Goal: Information Seeking & Learning: Compare options

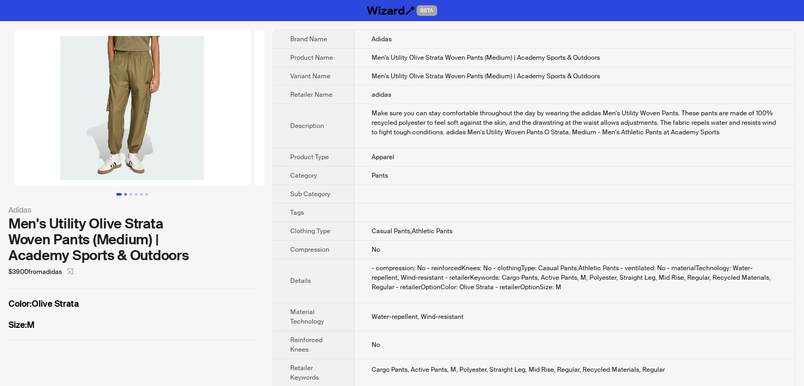
click at [127, 193] on button "Go to slide 2" at bounding box center [125, 194] width 3 height 3
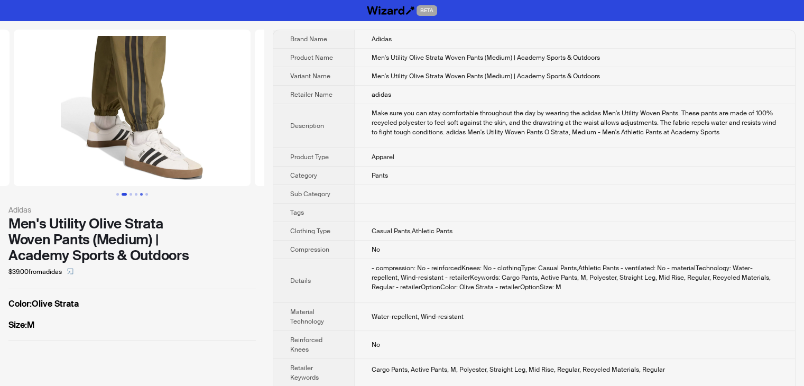
click at [140, 194] on button "Go to slide 5" at bounding box center [141, 194] width 3 height 3
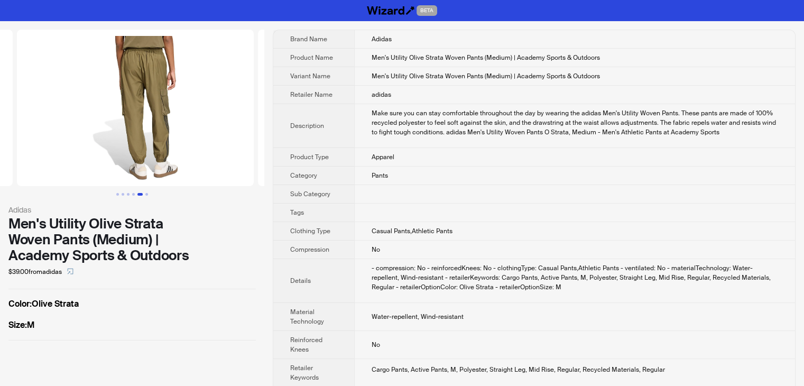
scroll to position [0, 964]
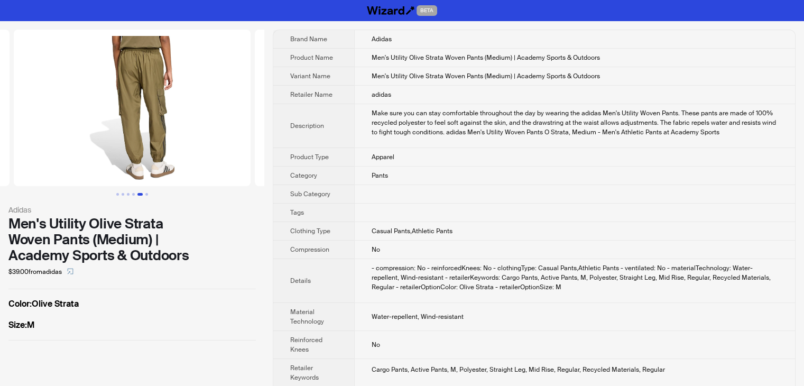
click at [143, 195] on button "Go to slide 5" at bounding box center [139, 194] width 5 height 3
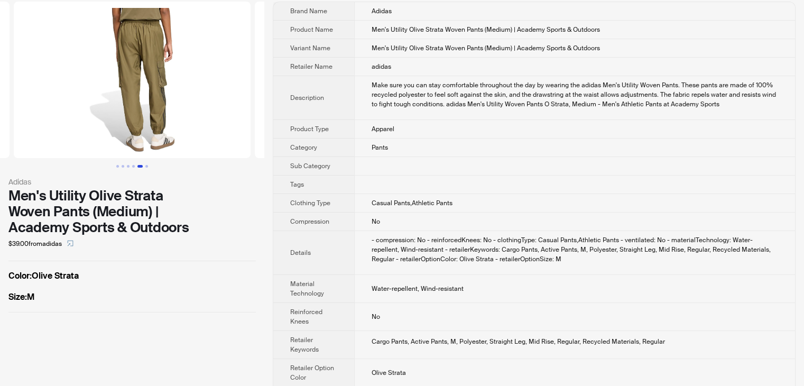
scroll to position [0, 0]
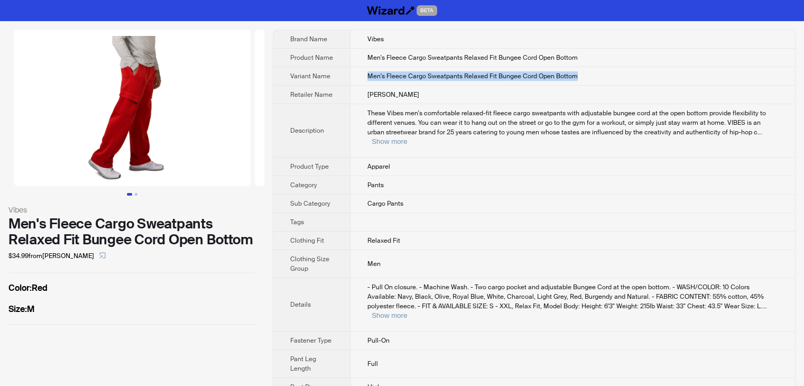
drag, startPoint x: 578, startPoint y: 70, endPoint x: 345, endPoint y: 79, distance: 233.3
click at [345, 79] on tr "Variant Name Men's Fleece Cargo Sweatpants Relaxed Fit Bungee Cord Open Bottom" at bounding box center [534, 76] width 522 height 19
copy tr "Men's Fleece Cargo Sweatpants Relaxed Fit Bungee Cord Open Bottom"
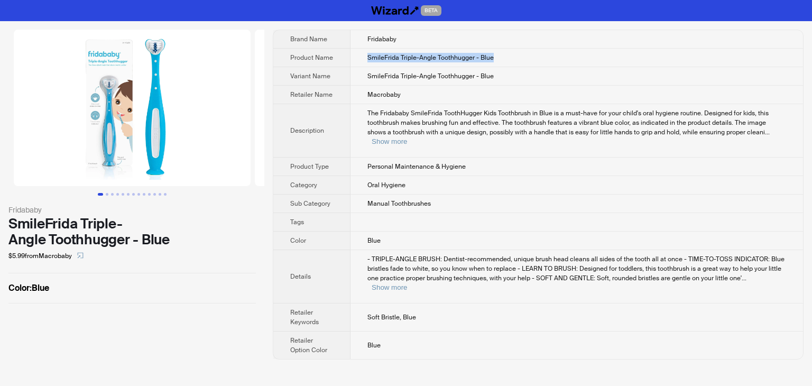
drag, startPoint x: 512, startPoint y: 61, endPoint x: 365, endPoint y: 59, distance: 147.0
click at [365, 59] on td "SmileFrida Triple-Angle Toothhugger - Blue" at bounding box center [577, 58] width 453 height 19
copy span "SmileFrida Triple-Angle Toothhugger - Blue"
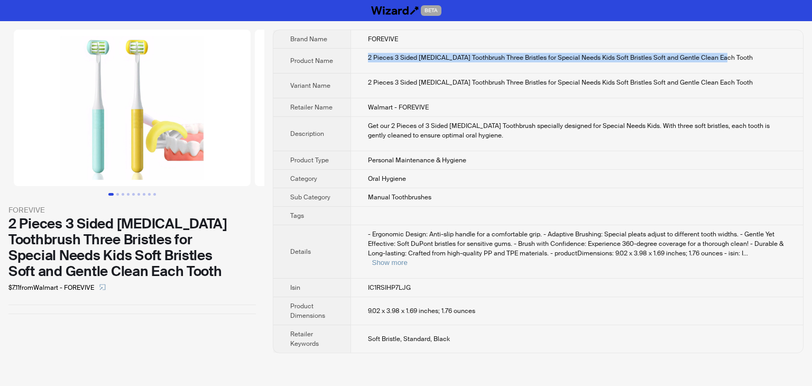
drag, startPoint x: 367, startPoint y: 58, endPoint x: 745, endPoint y: 52, distance: 378.1
click at [745, 53] on div "2 Pieces 3 Sided [MEDICAL_DATA] Toothbrush Three Bristles for Special Needs Kid…" at bounding box center [577, 58] width 418 height 10
copy div "2 Pieces 3 Sided [MEDICAL_DATA] Toothbrush Three Bristles for Special Needs Kid…"
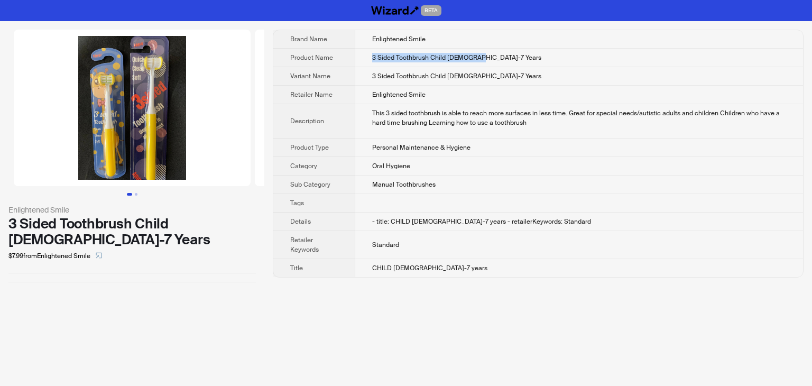
drag, startPoint x: 484, startPoint y: 56, endPoint x: 343, endPoint y: 65, distance: 142.0
click at [343, 65] on tr "Product Name 3 Sided Toothbrush Child [DEMOGRAPHIC_DATA]-7 Years" at bounding box center [538, 58] width 530 height 19
copy tr "3 Sided Toothbrush Child [DEMOGRAPHIC_DATA]-7 Years"
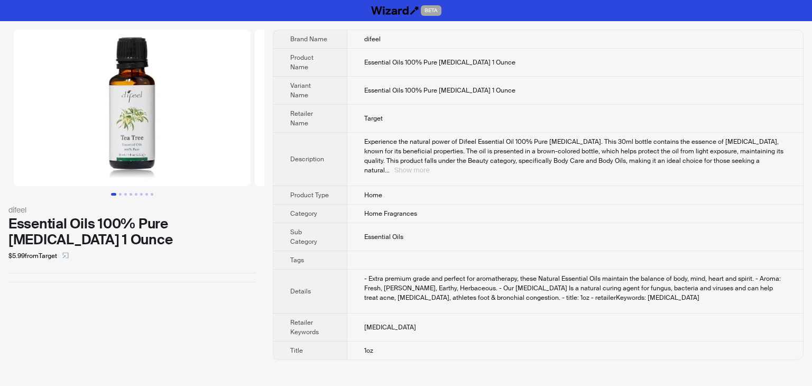
click at [429, 166] on button "Show more" at bounding box center [411, 170] width 35 height 8
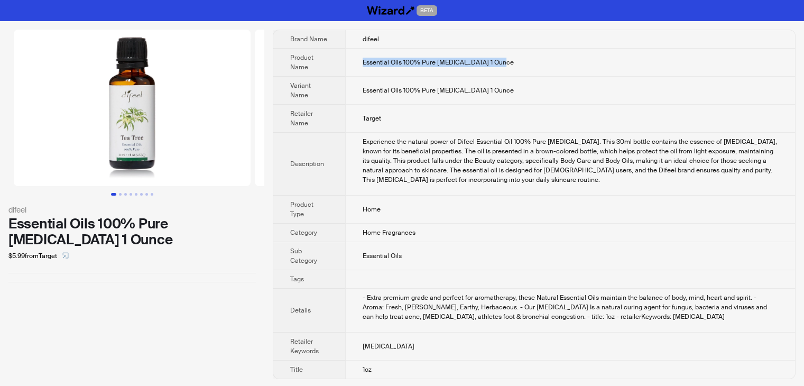
drag, startPoint x: 519, startPoint y: 65, endPoint x: 346, endPoint y: 65, distance: 172.9
click at [346, 65] on td "Essential Oils 100% Pure Tea Tree Oil 1 Ounce" at bounding box center [570, 63] width 450 height 28
copy span "Essential Oils 100% Pure Tea Tree Oil 1 Ounce"
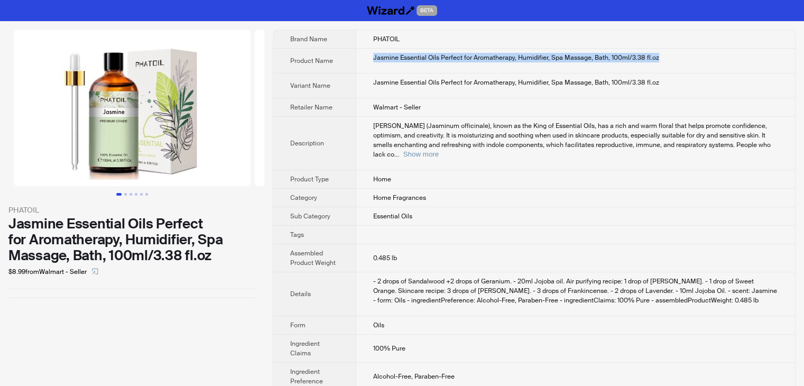
drag, startPoint x: 690, startPoint y: 60, endPoint x: 348, endPoint y: 66, distance: 342.1
click at [348, 66] on tr "Product Name [PERSON_NAME] Essential Oils Perfect for Aromatherapy, Humidifier,…" at bounding box center [534, 61] width 522 height 25
copy tr "Jasmine Essential Oils Perfect for Aromatherapy, Humidifier, Spa Massage, Bath,…"
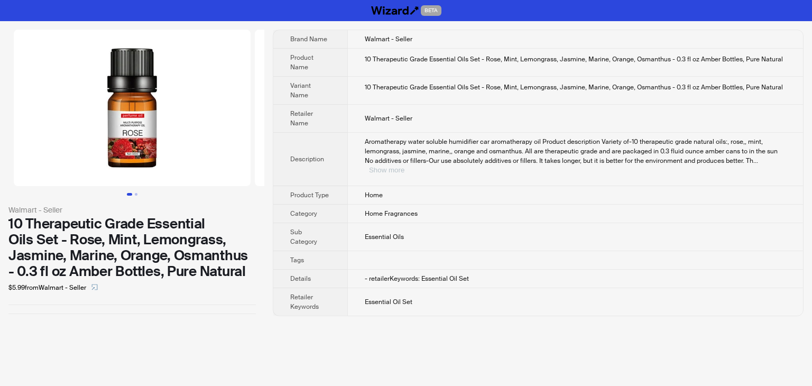
click at [404, 166] on button "Show more" at bounding box center [386, 170] width 35 height 8
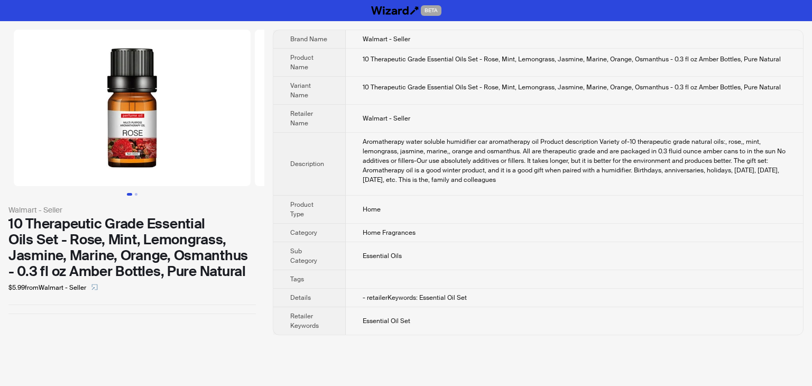
click at [433, 72] on td "10 Therapeutic Grade Essential Oils Set - Rose, Mint, Lemongrass, Jasmine, Mari…" at bounding box center [574, 63] width 457 height 28
click at [783, 59] on div "10 Therapeutic Grade Essential Oils Set - Rose, Mint, Lemongrass, Jasmine, Mari…" at bounding box center [574, 59] width 423 height 10
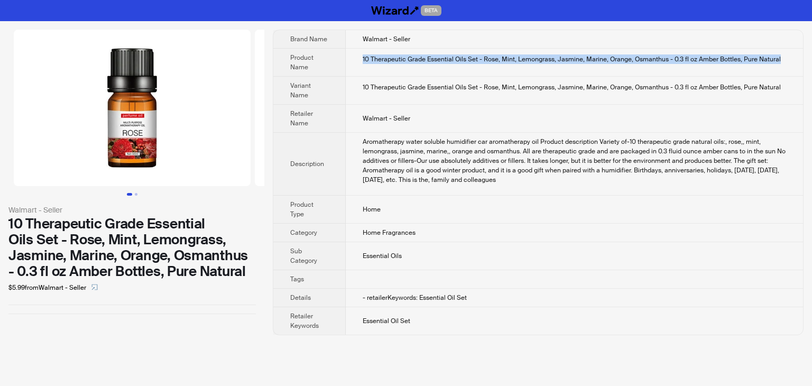
drag, startPoint x: 786, startPoint y: 57, endPoint x: 355, endPoint y: 53, distance: 430.4
click at [355, 53] on td "10 Therapeutic Grade Essential Oils Set - Rose, Mint, Lemongrass, Jasmine, Mari…" at bounding box center [574, 63] width 457 height 28
copy div "10 Therapeutic Grade Essential Oils Set - Rose, Mint, Lemongrass, Jasmine, Mari…"
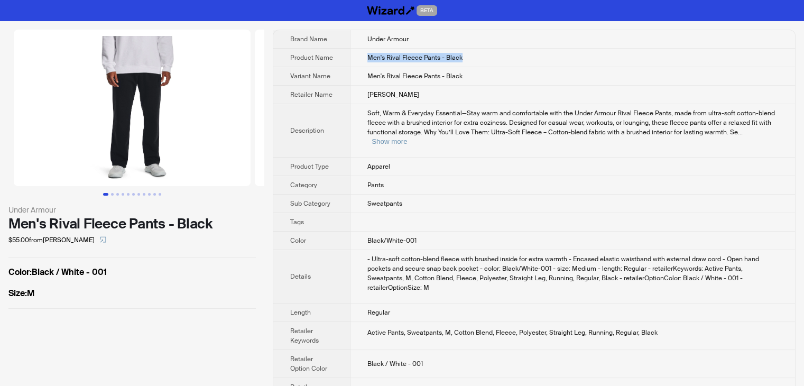
drag, startPoint x: 478, startPoint y: 54, endPoint x: 363, endPoint y: 58, distance: 115.3
click at [363, 58] on td "Men's Rival Fleece Pants - Black" at bounding box center [573, 58] width 445 height 19
copy span "Men's Rival Fleece Pants - Black"
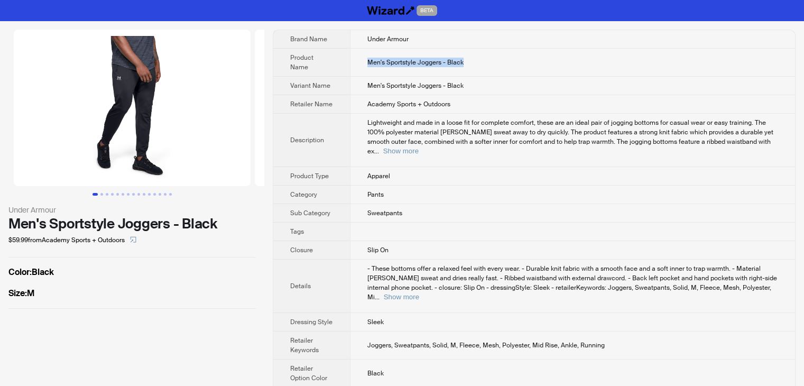
drag, startPoint x: 476, startPoint y: 56, endPoint x: 344, endPoint y: 58, distance: 131.7
click at [344, 58] on tr "Product Name Men's Sportstyle Joggers - Black" at bounding box center [534, 63] width 522 height 28
copy tr "Men's Sportstyle Joggers - Black"
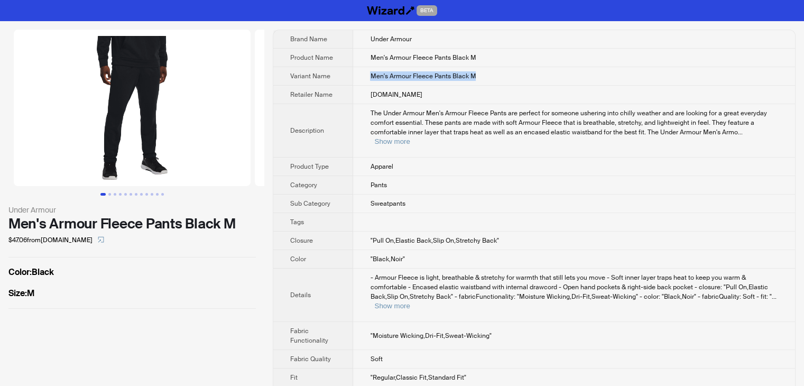
drag, startPoint x: 503, startPoint y: 74, endPoint x: 360, endPoint y: 83, distance: 144.1
click at [360, 83] on td "Men's Armour Fleece Pants Black M" at bounding box center [574, 76] width 442 height 19
copy span "Men's Armour Fleece Pants Black M"
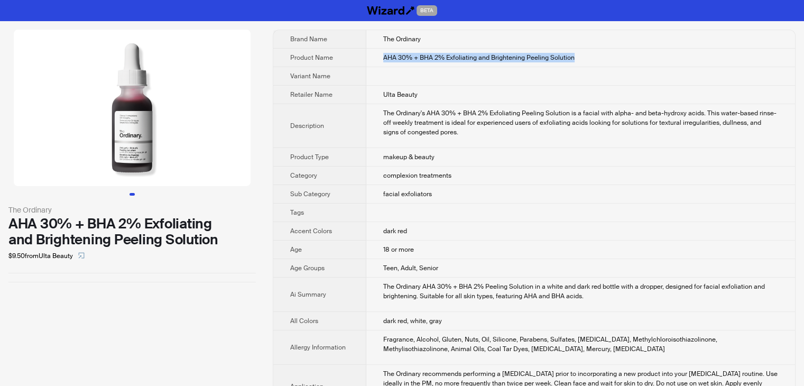
drag, startPoint x: 589, startPoint y: 54, endPoint x: 366, endPoint y: 54, distance: 222.6
click at [366, 54] on td "AHA 30% + BHA 2% Exfoliating and Brightening Peeling Solution" at bounding box center [580, 58] width 429 height 19
copy span "AHA 30% + BHA 2% Exfoliating and Brightening Peeling Solution"
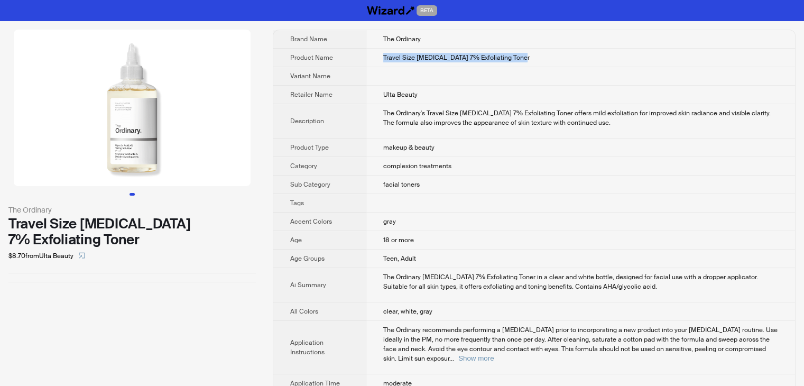
drag, startPoint x: 520, startPoint y: 56, endPoint x: 369, endPoint y: 65, distance: 152.0
click at [369, 65] on td "Travel Size Glycolic Acid 7% Exfoliating Toner" at bounding box center [580, 58] width 429 height 19
copy span "Travel Size Glycolic Acid 7% Exfoliating Toner"
click at [154, 159] on img at bounding box center [132, 108] width 237 height 156
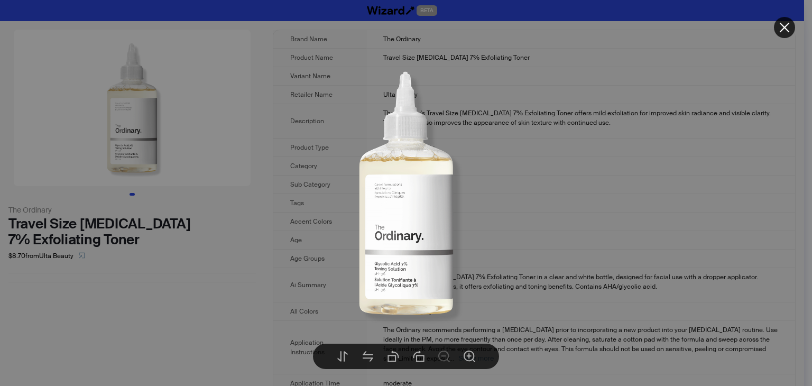
click at [562, 100] on div at bounding box center [406, 193] width 812 height 386
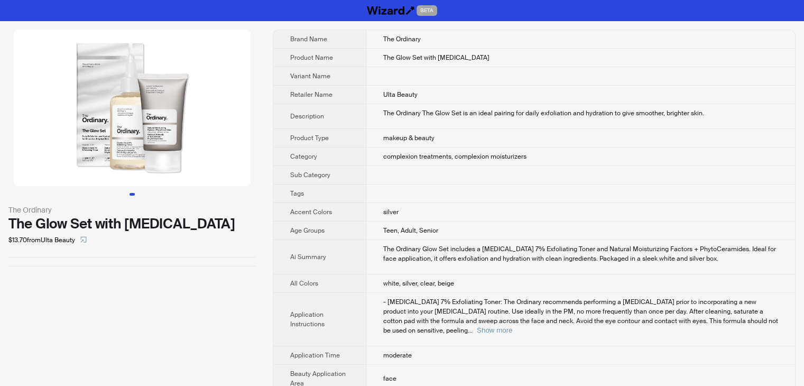
click at [157, 104] on img at bounding box center [132, 108] width 237 height 156
click at [143, 144] on img at bounding box center [132, 108] width 237 height 156
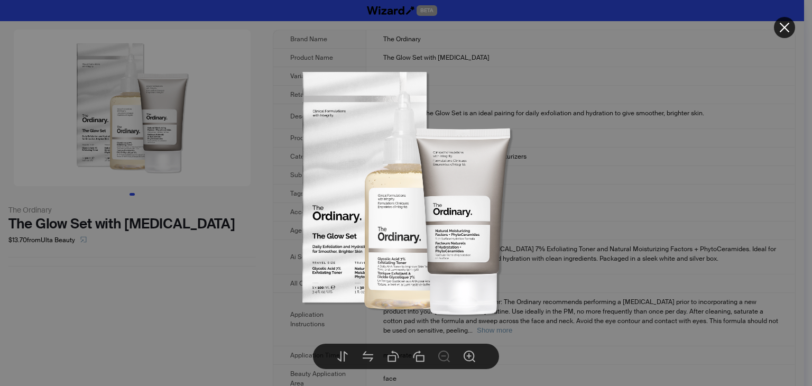
click at [438, 243] on img at bounding box center [406, 193] width 270 height 270
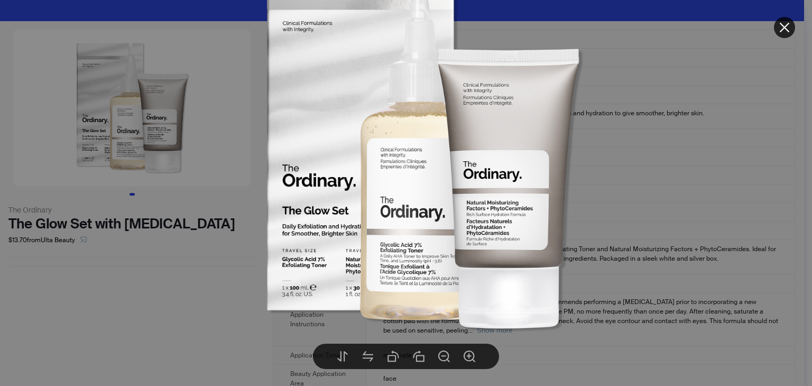
click at [785, 26] on icon "close" at bounding box center [784, 27] width 13 height 13
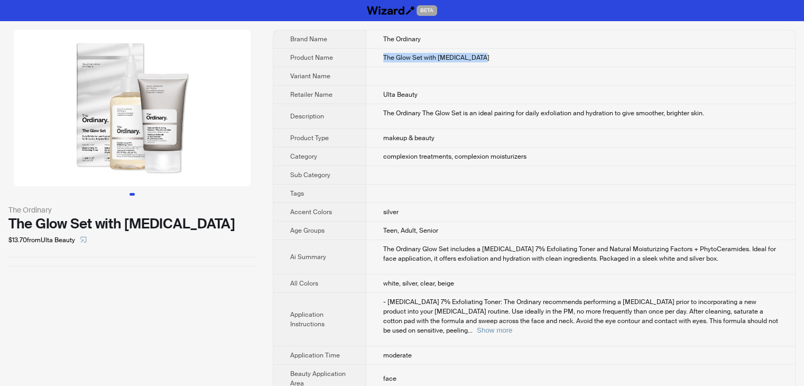
drag, startPoint x: 481, startPoint y: 51, endPoint x: 371, endPoint y: 53, distance: 110.0
click at [371, 53] on td "The Glow Set with Glycolic Acid" at bounding box center [580, 58] width 429 height 19
copy span "The Glow Set with Glycolic Acid"
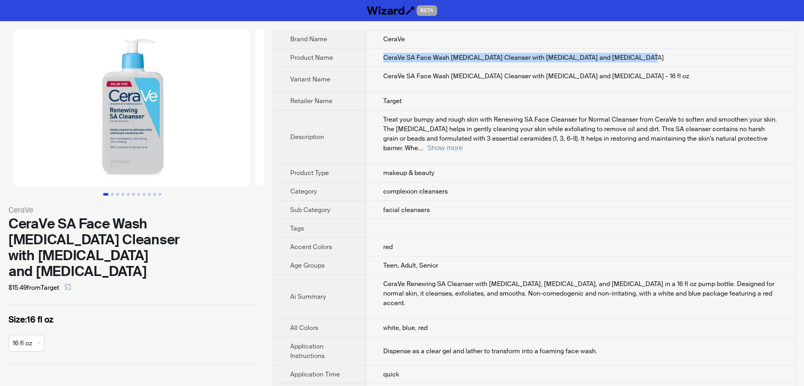
drag, startPoint x: 618, startPoint y: 59, endPoint x: 364, endPoint y: 60, distance: 253.8
click at [366, 60] on td "CeraVe SA Face Wash Salicylic Acid Cleanser with Hyaluronic Acid and Niacinamide" at bounding box center [580, 58] width 429 height 19
copy span "CeraVe SA Face Wash Salicylic Acid Cleanser with Hyaluronic Acid and Niacinamide"
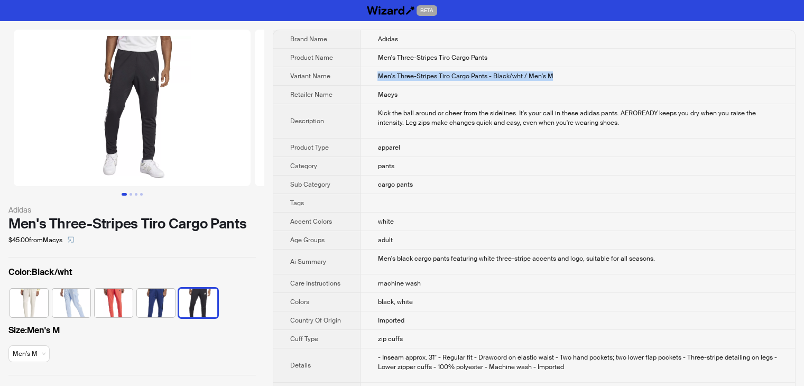
drag, startPoint x: 575, startPoint y: 76, endPoint x: 356, endPoint y: 77, distance: 218.9
click at [356, 77] on tr "Variant Name Men's Three-Stripes Tiro Cargo Pants - Black/wht / Men's M" at bounding box center [534, 76] width 522 height 19
copy tr "Men's Three-Stripes Tiro Cargo Pants - Black/wht / Men's M"
click at [449, 106] on td "Kick the ball around or cheer from the sidelines. It's your call in these adida…" at bounding box center [578, 121] width 435 height 34
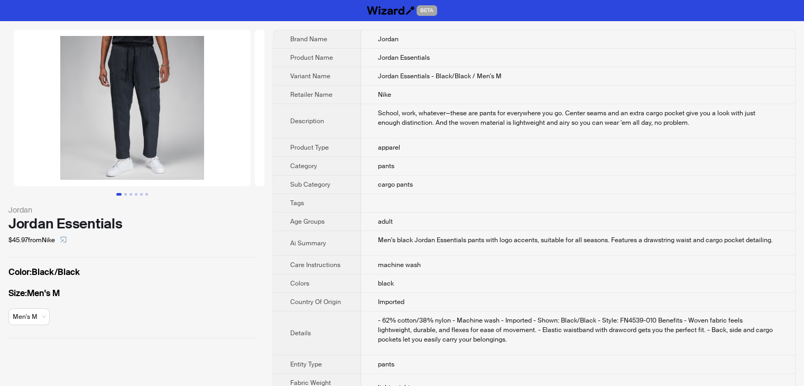
click at [512, 70] on td "Jordan Essentials - Black/Black / Men's M" at bounding box center [578, 76] width 434 height 19
drag, startPoint x: 514, startPoint y: 75, endPoint x: 362, endPoint y: 83, distance: 153.0
click at [362, 83] on td "Jordan Essentials - Black/Black / Men's M" at bounding box center [578, 76] width 434 height 19
copy span "Jordan Essentials - Black/Black / Men's M"
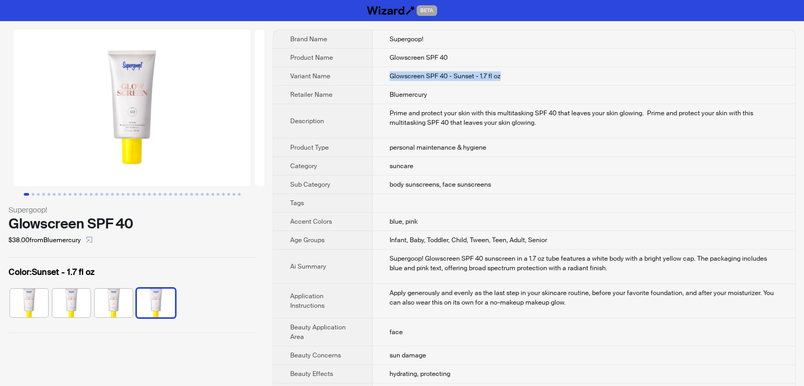
drag, startPoint x: 510, startPoint y: 73, endPoint x: 370, endPoint y: 76, distance: 139.6
click at [373, 76] on td "Glowscreen SPF 40 - Sunset - 1.7 fl oz" at bounding box center [584, 76] width 422 height 19
copy span "Glowscreen SPF 40 - Sunset - 1.7 fl oz"
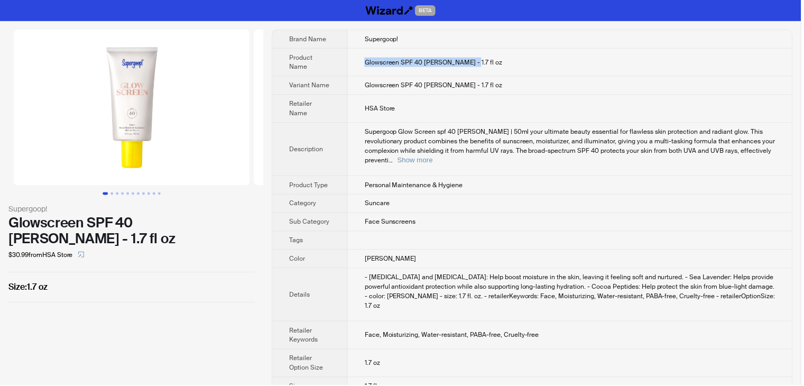
drag, startPoint x: 486, startPoint y: 62, endPoint x: 357, endPoint y: 60, distance: 129.0
click at [357, 60] on td "Glowscreen SPF 40 Dawn - 1.7 fl oz" at bounding box center [572, 63] width 446 height 28
copy span "Glowscreen SPF 40 Dawn - 1.7 fl oz"
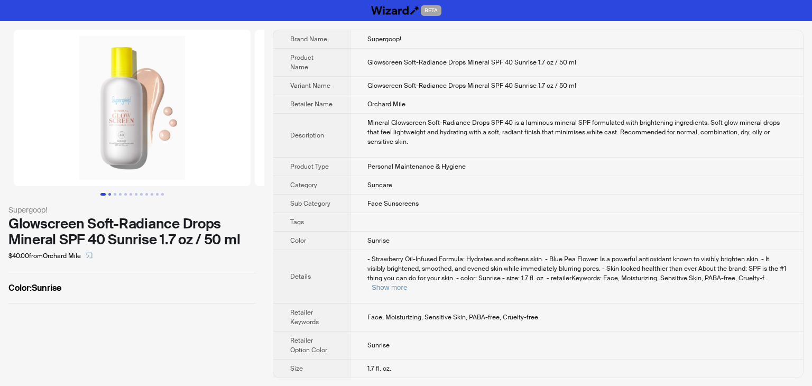
click at [109, 194] on button "Go to slide 2" at bounding box center [109, 194] width 3 height 3
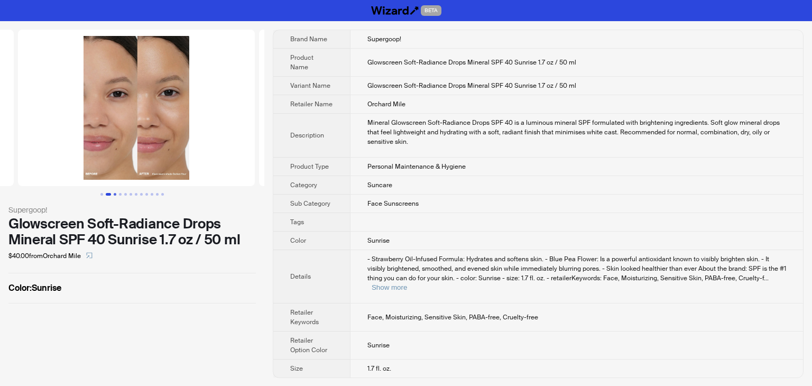
scroll to position [0, 241]
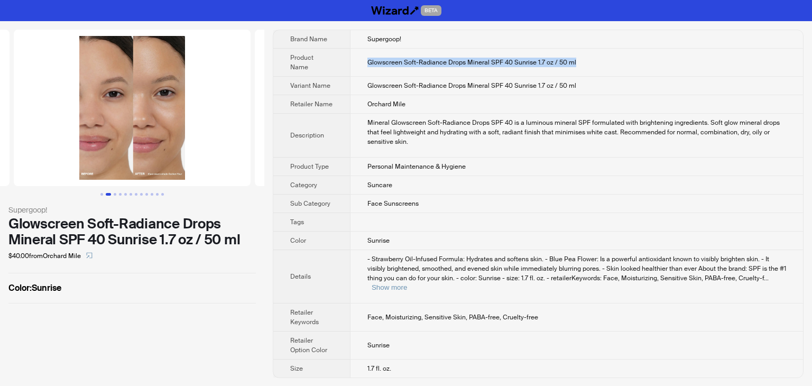
drag, startPoint x: 600, startPoint y: 61, endPoint x: 332, endPoint y: 57, distance: 267.6
click at [332, 57] on tr "Product Name Glowscreen Soft-Radiance Drops Mineral SPF 40 Sunrise 1.7 oz / 50 …" at bounding box center [538, 63] width 530 height 28
copy tr "Glowscreen Soft-Radiance Drops Mineral SPF 40 Sunrise 1.7 oz / 50 ml"
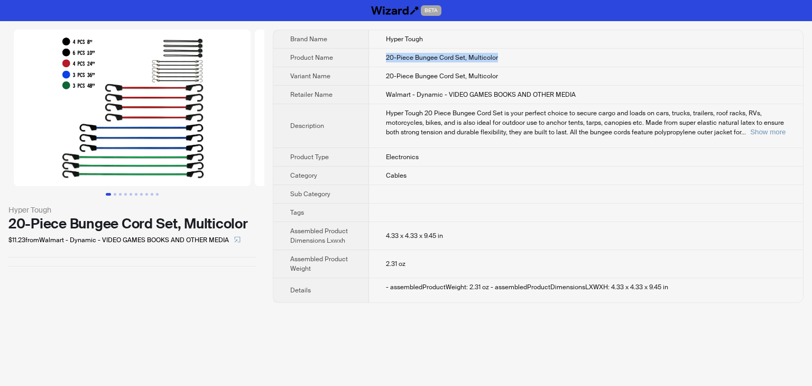
drag, startPoint x: 517, startPoint y: 58, endPoint x: 365, endPoint y: 64, distance: 152.4
click at [365, 64] on tr "Product Name 20-Piece Bungee Cord Set, Multicolor" at bounding box center [538, 58] width 530 height 19
copy tr "20-Piece Bungee Cord Set, Multicolor"
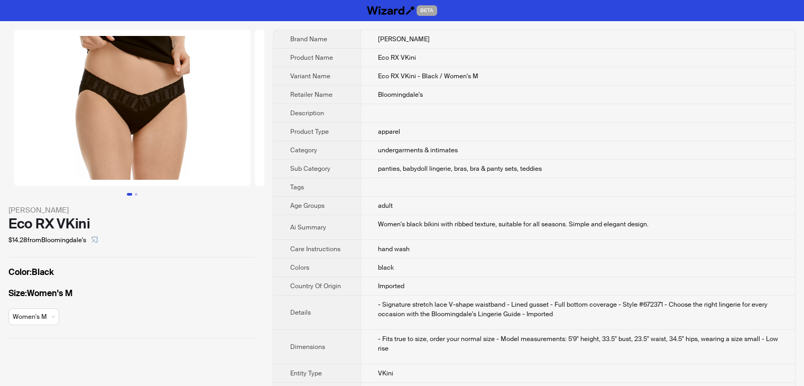
click at [743, 128] on td "apparel" at bounding box center [578, 132] width 435 height 19
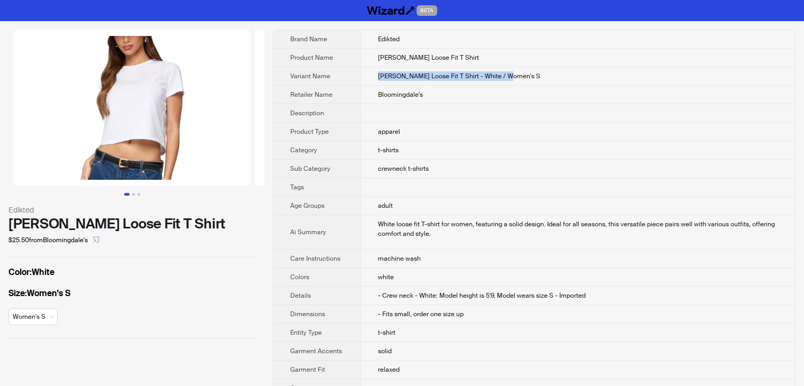
drag, startPoint x: 522, startPoint y: 70, endPoint x: 360, endPoint y: 80, distance: 163.1
click at [360, 80] on tr "Variant Name Twila Loose Fit T Shirt - White / Women's S" at bounding box center [534, 76] width 522 height 19
copy tr "Twila Loose Fit T Shirt - White / Women's S"
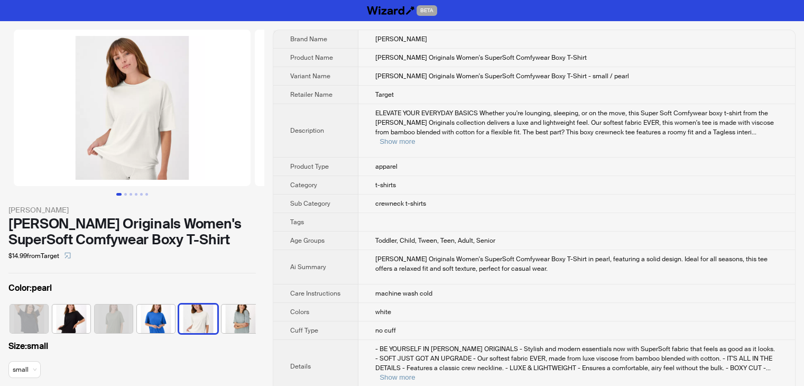
scroll to position [0, 49]
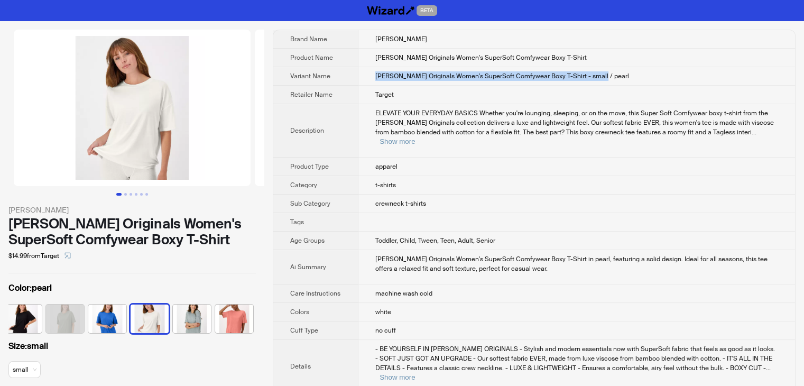
drag, startPoint x: 612, startPoint y: 75, endPoint x: 369, endPoint y: 81, distance: 243.8
click at [369, 81] on td "Hanes Originals Women's SuperSoft Comfywear Boxy T-Shirt - small / pearl" at bounding box center [576, 76] width 437 height 19
copy span "Hanes Originals Women's SuperSoft Comfywear Boxy T-Shirt - small / pearl"
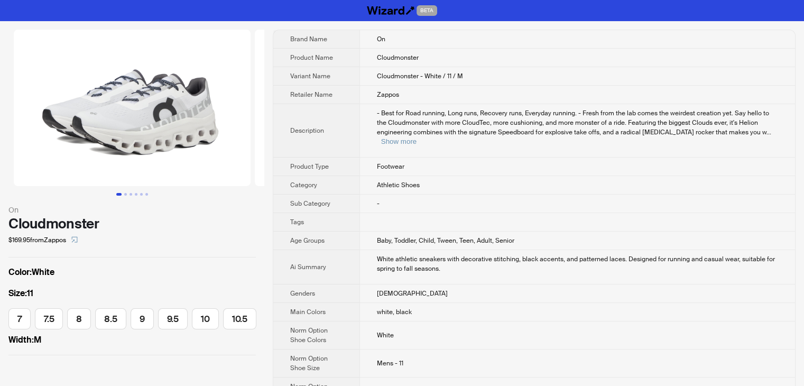
scroll to position [0, 192]
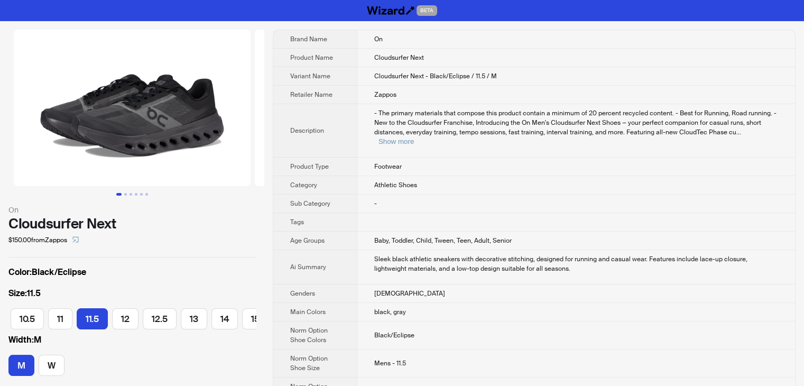
scroll to position [0, 222]
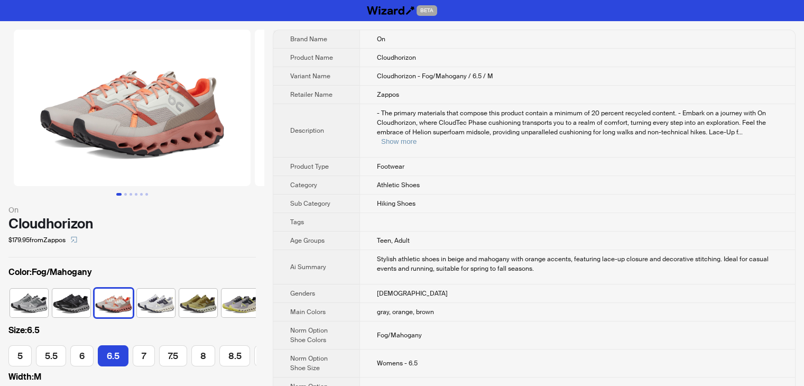
scroll to position [0, 71]
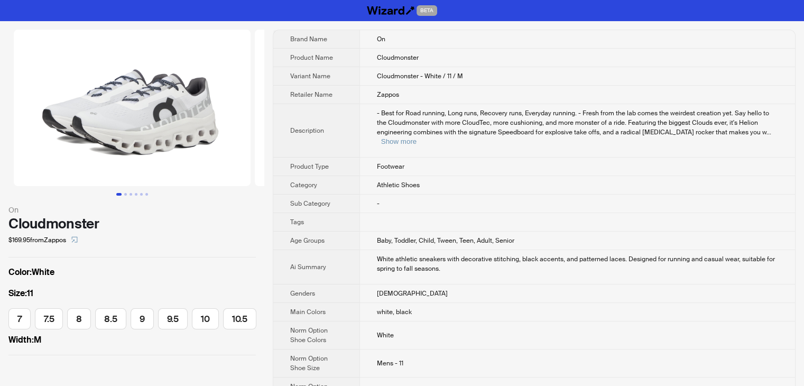
scroll to position [0, 192]
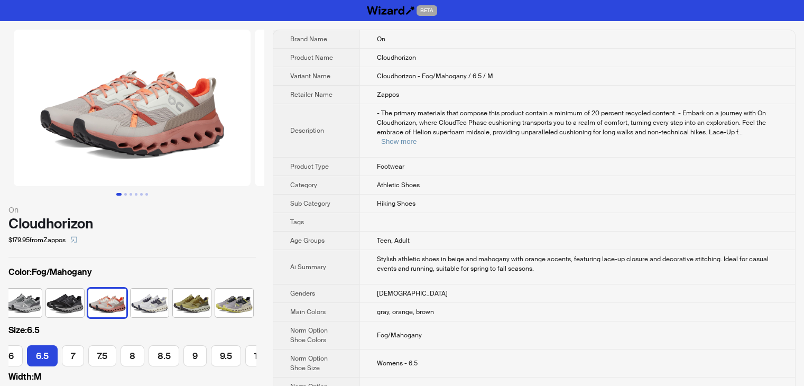
scroll to position [0, 71]
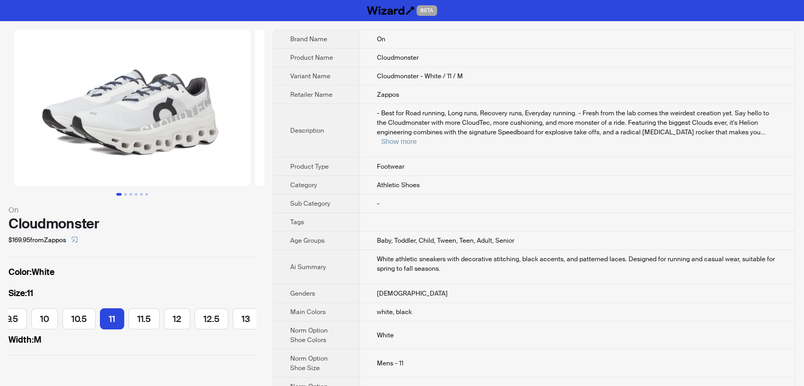
scroll to position [0, 192]
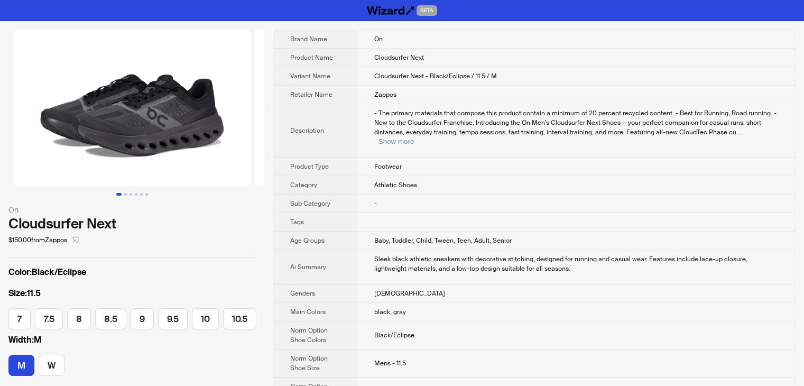
scroll to position [0, 222]
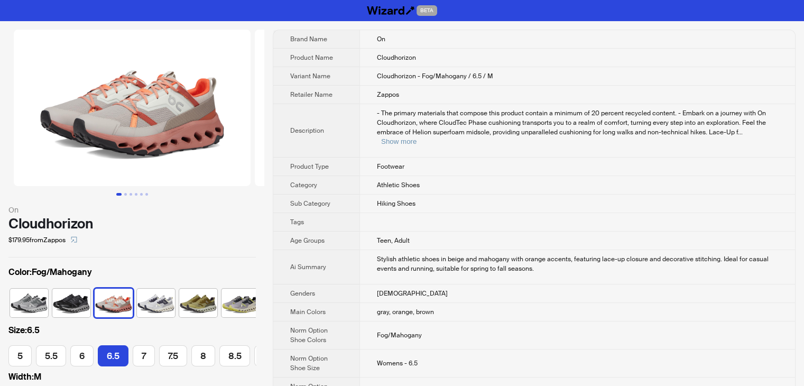
scroll to position [0, 6]
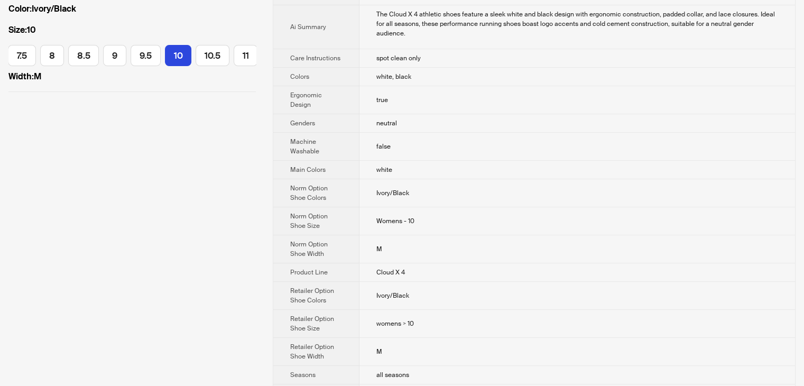
scroll to position [264, 0]
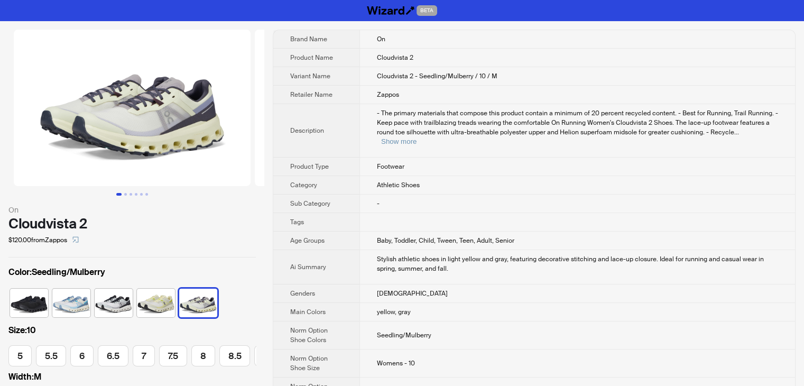
scroll to position [0, 151]
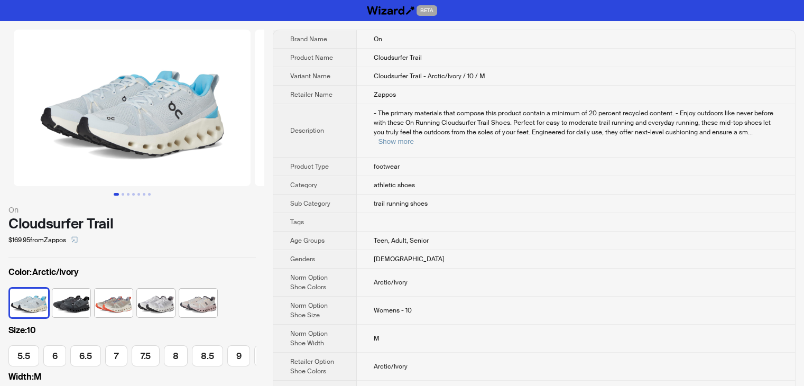
scroll to position [0, 124]
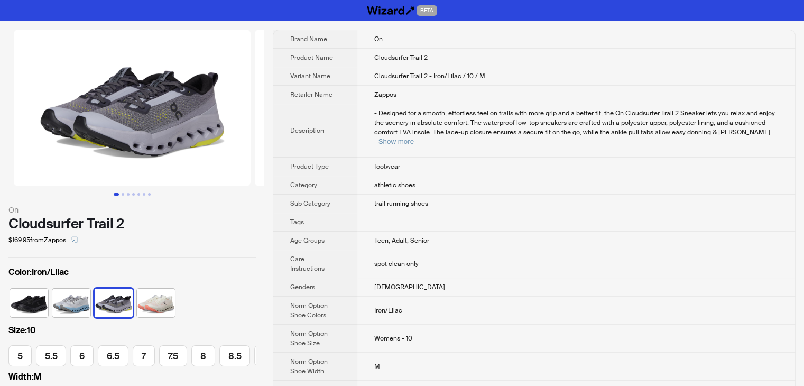
scroll to position [0, 151]
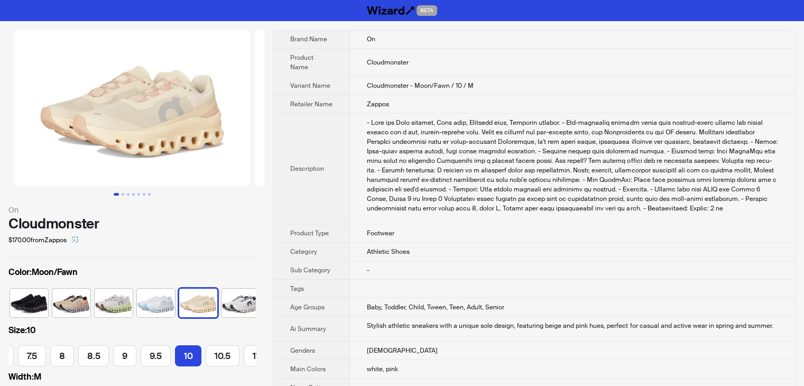
scroll to position [0, 49]
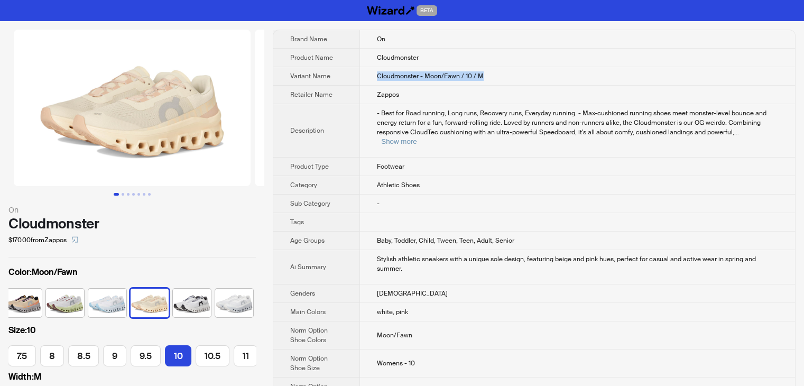
drag, startPoint x: 514, startPoint y: 75, endPoint x: 358, endPoint y: 71, distance: 156.0
click at [358, 71] on tr "Variant Name Cloudmonster - Moon/Fawn / 10 / M" at bounding box center [534, 76] width 522 height 19
copy tr "Cloudmonster - Moon/Fawn / 10 / M"
click at [501, 75] on td "Cloudmonster - Moon/Fawn / 10 / M" at bounding box center [577, 76] width 435 height 19
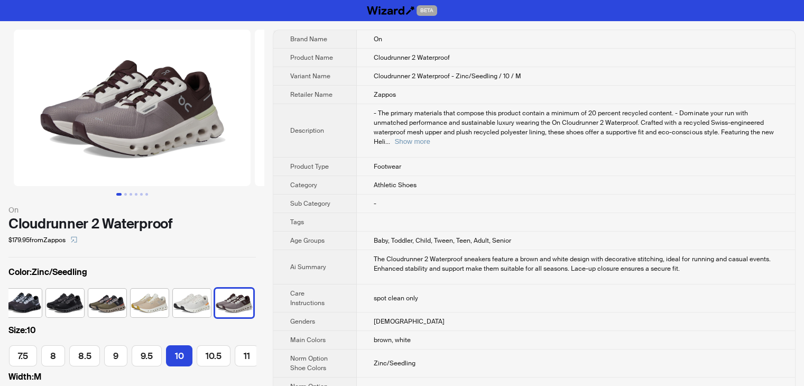
scroll to position [0, 151]
drag, startPoint x: 501, startPoint y: 77, endPoint x: 331, endPoint y: 77, distance: 170.2
click at [331, 77] on tr "Variant Name Cloudrunner 2 Waterproof - Zinc/Seedling / 10 / M" at bounding box center [534, 76] width 522 height 19
copy tr "Cloudrunner 2 Waterproof - Zinc/Seedling / 10 / M"
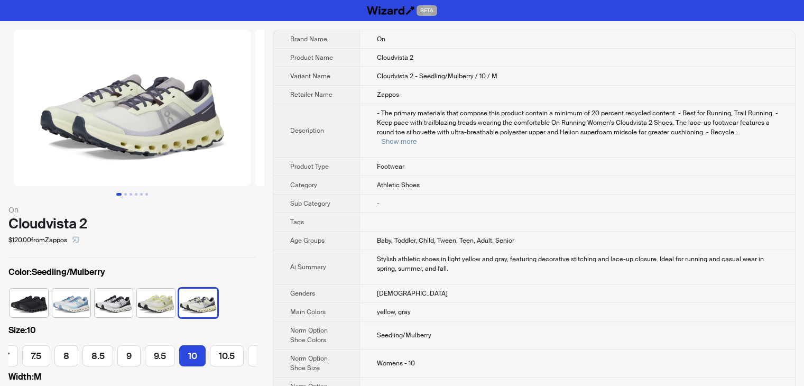
scroll to position [0, 151]
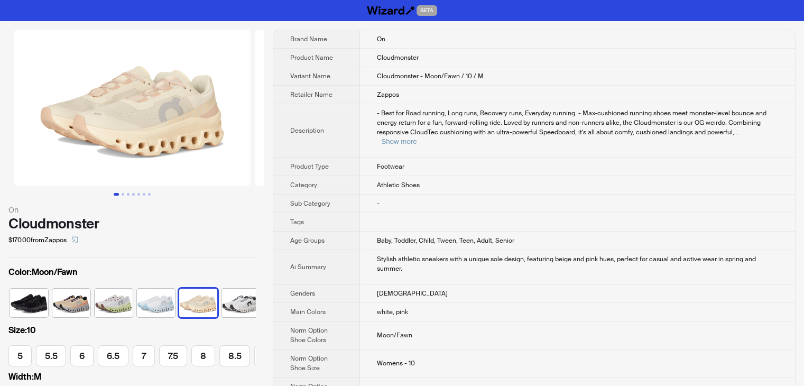
scroll to position [0, 49]
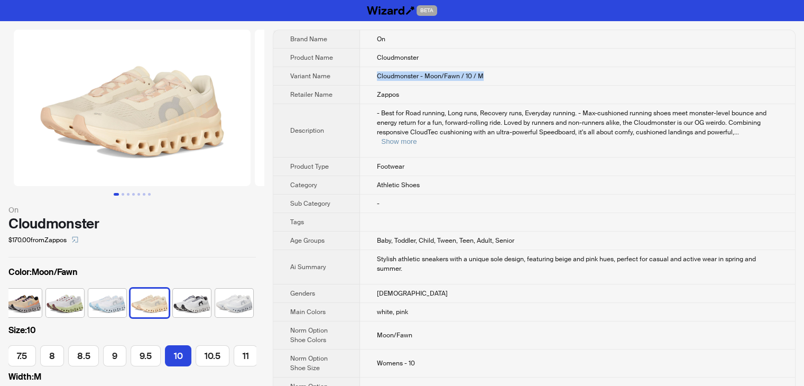
drag, startPoint x: 505, startPoint y: 77, endPoint x: 364, endPoint y: 78, distance: 141.7
click at [364, 78] on td "Cloudmonster - Moon/Fawn / 10 / M" at bounding box center [577, 76] width 435 height 19
copy span "Cloudmonster - Moon/Fawn / 10 / M"
click at [704, 50] on td "Cloudmonster" at bounding box center [577, 58] width 435 height 19
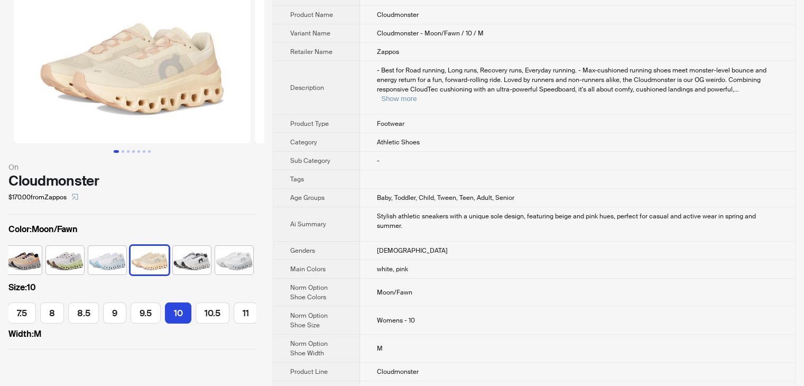
scroll to position [0, 0]
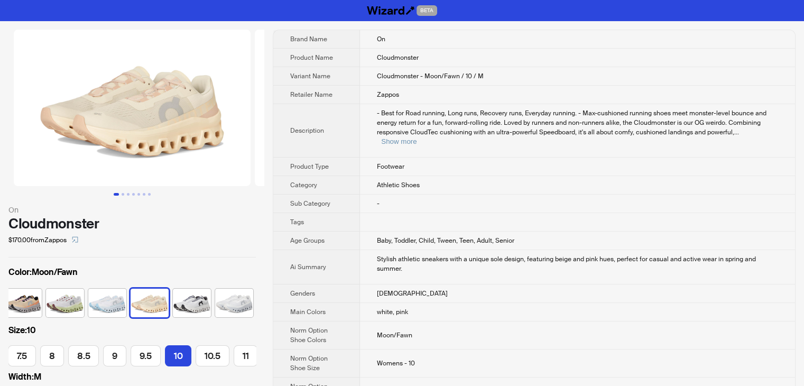
click at [615, 72] on td "Cloudmonster - Moon/Fawn / 10 / M" at bounding box center [577, 76] width 435 height 19
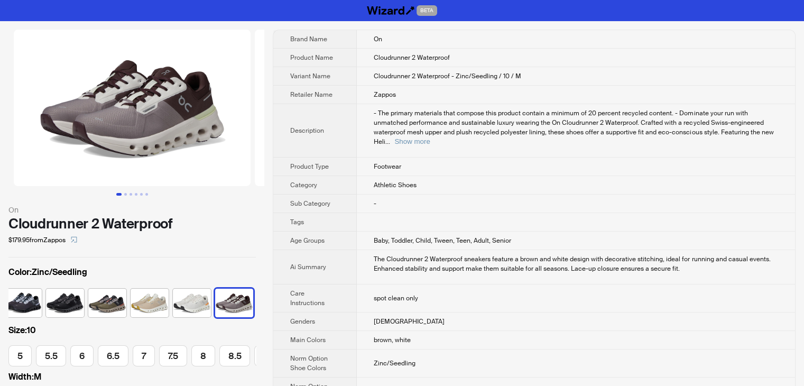
scroll to position [0, 151]
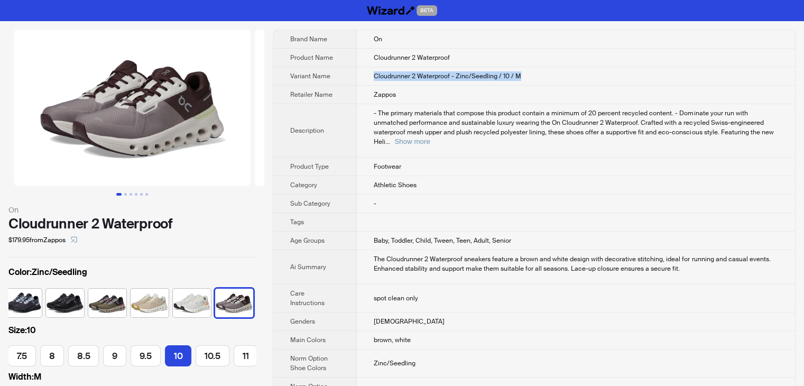
drag, startPoint x: 541, startPoint y: 70, endPoint x: 355, endPoint y: 75, distance: 185.6
click at [355, 75] on tr "Variant Name Cloudrunner 2 Waterproof - Zinc/Seedling / 10 / M" at bounding box center [534, 76] width 522 height 19
drag, startPoint x: 541, startPoint y: 76, endPoint x: 532, endPoint y: 75, distance: 9.6
click at [541, 75] on td "Cloudrunner 2 Waterproof - Zinc/Seedling / 10 / M" at bounding box center [576, 76] width 438 height 19
click at [529, 77] on td "Cloudrunner 2 Waterproof - Zinc/Seedling / 10 / M" at bounding box center [576, 76] width 438 height 19
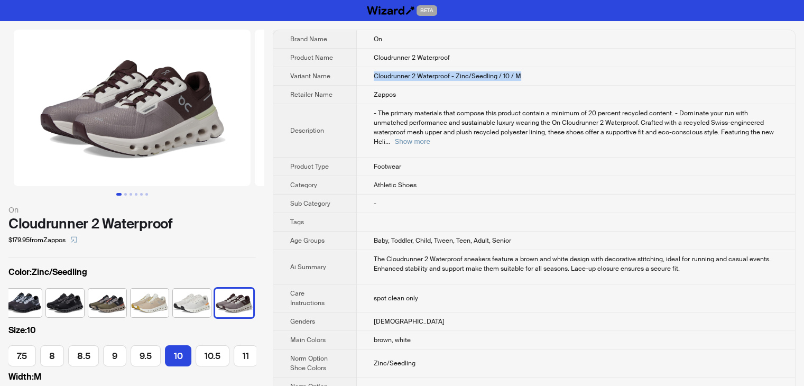
click at [523, 81] on td "Cloudrunner 2 Waterproof - Zinc/Seedling / 10 / M" at bounding box center [576, 76] width 438 height 19
drag, startPoint x: 540, startPoint y: 73, endPoint x: 335, endPoint y: 78, distance: 205.7
click at [335, 78] on tr "Variant Name Cloudrunner 2 Waterproof - Zinc/Seedling / 10 / M" at bounding box center [534, 76] width 522 height 19
copy tr "Cloudrunner 2 Waterproof - Zinc/Seedling / 10 / M"
drag, startPoint x: 561, startPoint y: 100, endPoint x: 538, endPoint y: 4, distance: 99.5
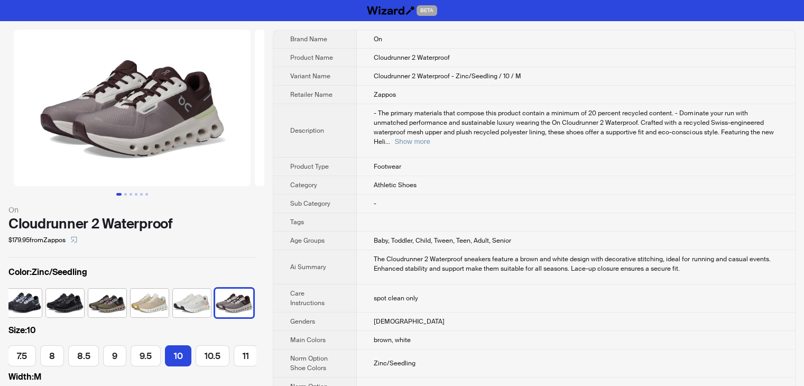
click at [561, 100] on td "Zappos" at bounding box center [576, 95] width 438 height 19
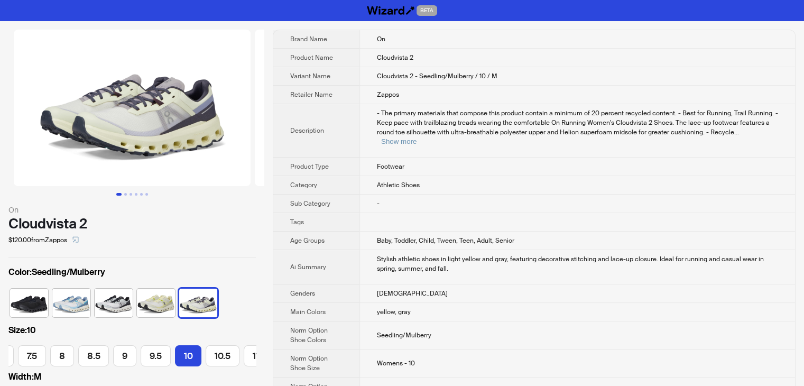
scroll to position [0, 151]
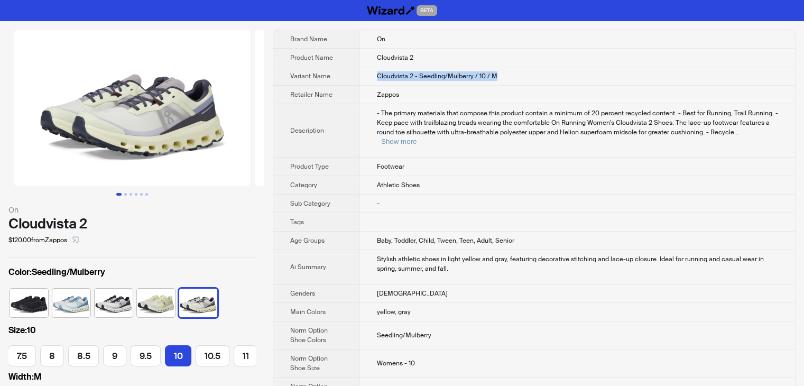
drag, startPoint x: 514, startPoint y: 76, endPoint x: 366, endPoint y: 83, distance: 148.2
click at [366, 83] on td "Cloudvista 2 - Seedling/Mulberry / 10 / M" at bounding box center [578, 76] width 436 height 19
copy span "Cloudvista 2 - Seedling/Mulberry / 10 / M"
click at [565, 130] on span "- The primary materials that compose this product contain a minimum of 20 perce…" at bounding box center [577, 122] width 401 height 27
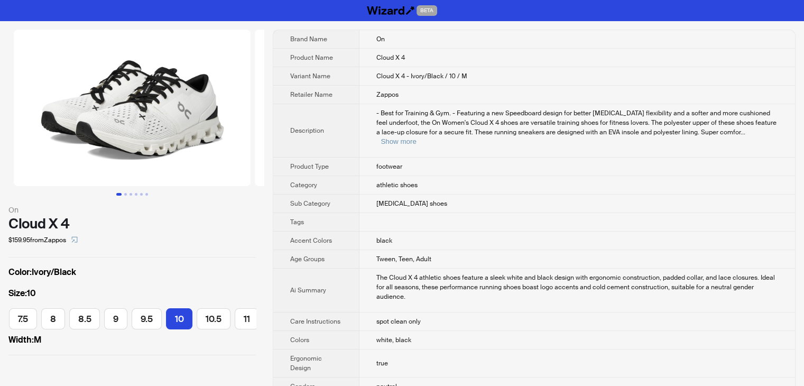
scroll to position [0, 151]
click at [527, 83] on td "Cloud X 4 - Ivory/Black / 10 / M" at bounding box center [578, 76] width 436 height 19
drag, startPoint x: 485, startPoint y: 73, endPoint x: 369, endPoint y: 73, distance: 115.8
click at [369, 73] on td "Cloud X 4 - Ivory/Black / 10 / M" at bounding box center [578, 76] width 436 height 19
copy span "Cloud X 4 - Ivory/Black / 10 / M"
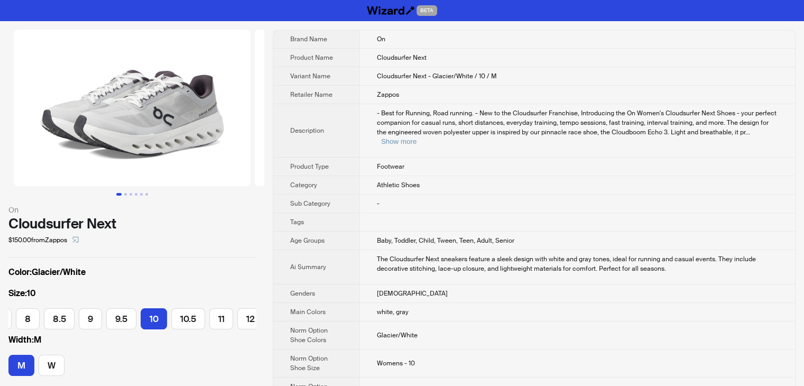
scroll to position [0, 181]
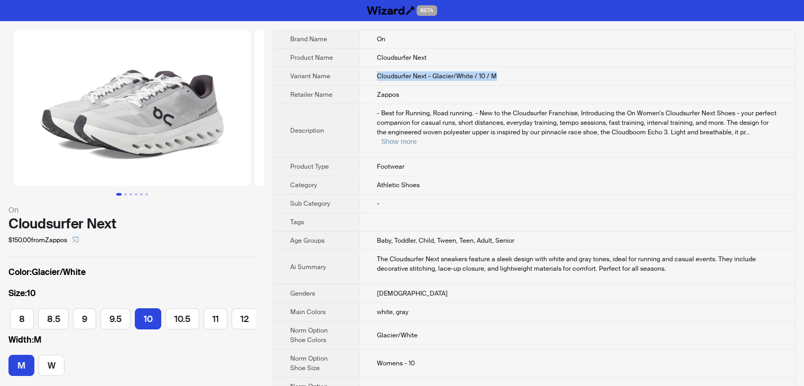
drag, startPoint x: 512, startPoint y: 72, endPoint x: 365, endPoint y: 72, distance: 147.0
click at [365, 72] on td "Cloudsurfer Next - Glacier/White / 10 / M" at bounding box center [578, 76] width 436 height 19
copy span "Cloudsurfer Next - Glacier/White / 10 / M"
click at [77, 238] on icon "select" at bounding box center [76, 240] width 6 height 6
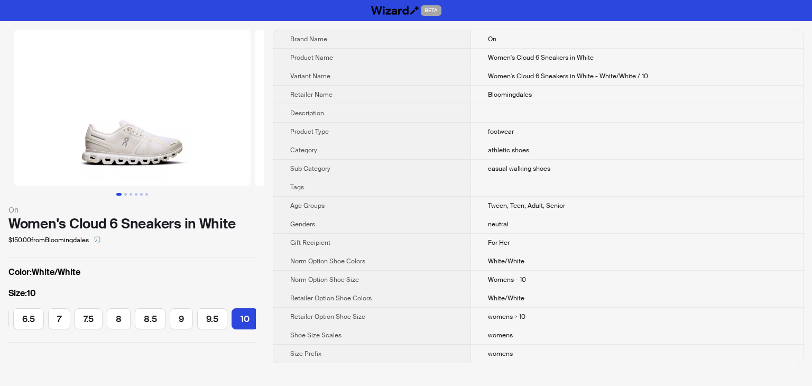
scroll to position [0, 114]
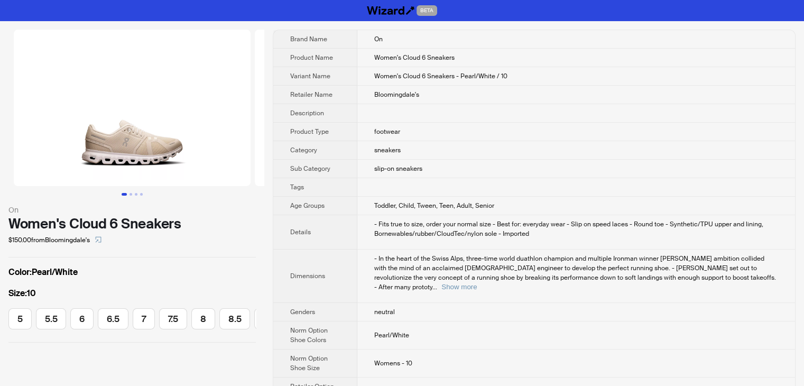
scroll to position [0, 114]
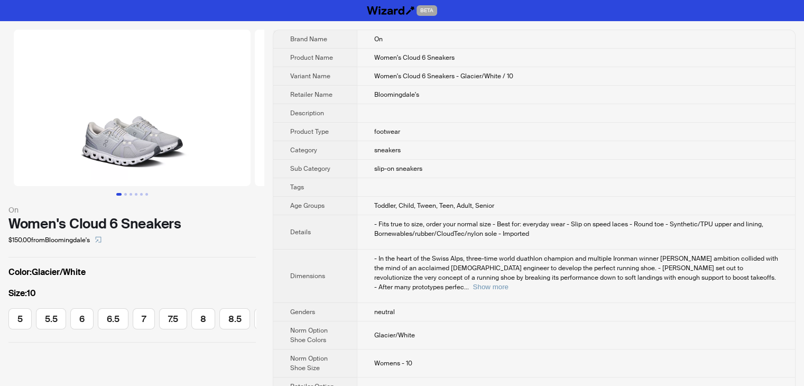
scroll to position [0, 114]
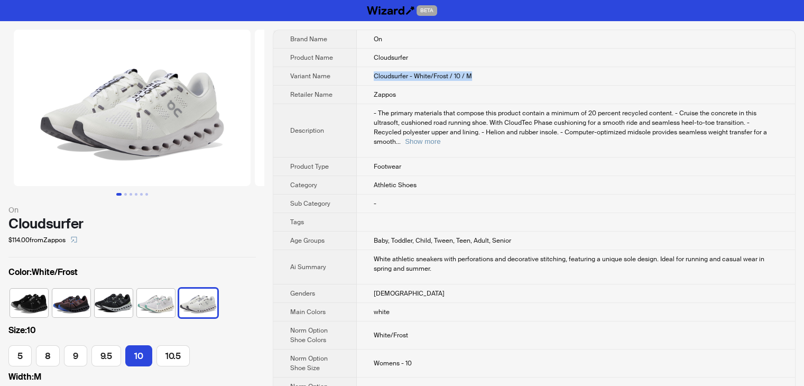
drag, startPoint x: 492, startPoint y: 76, endPoint x: 363, endPoint y: 78, distance: 128.5
click at [363, 78] on td "Cloudsurfer - White/Frost / 10 / M" at bounding box center [576, 76] width 438 height 19
copy span "Cloudsurfer - White/Frost / 10 / M"
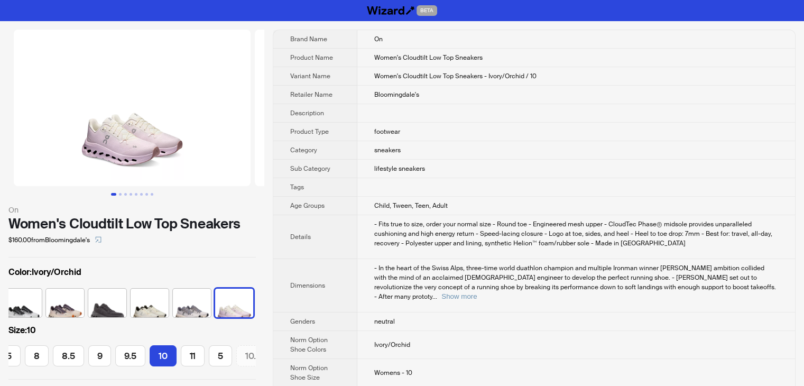
scroll to position [0, 151]
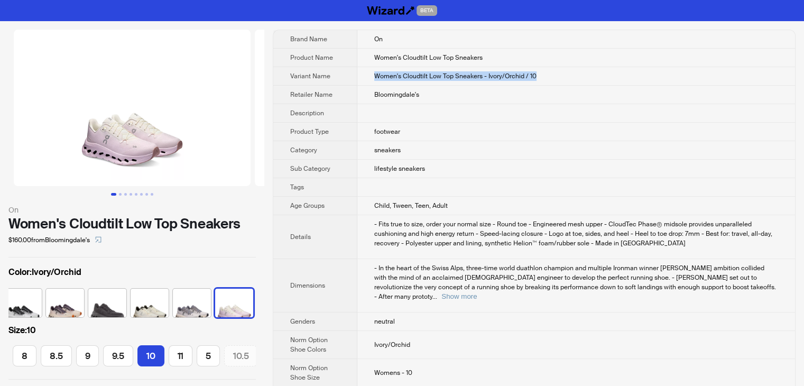
drag, startPoint x: 545, startPoint y: 79, endPoint x: 374, endPoint y: 79, distance: 170.2
click at [374, 79] on td "Women's Cloudtilt Low Top Sneakers - Ivory/Orchid / 10" at bounding box center [576, 76] width 438 height 19
copy span "Women's Cloudtilt Low Top Sneakers - Ivory/Orchid / 10"
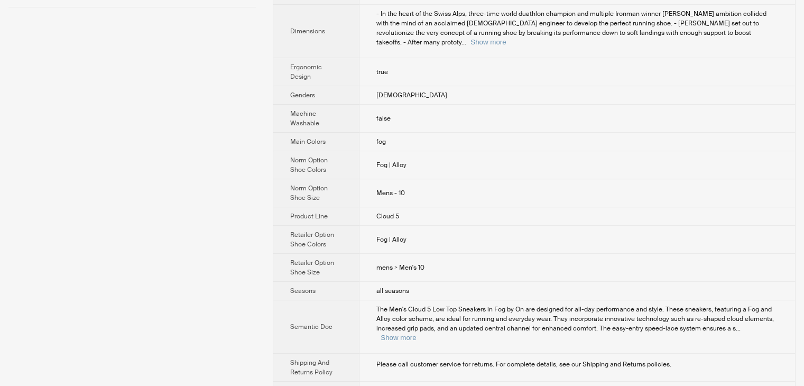
scroll to position [370, 0]
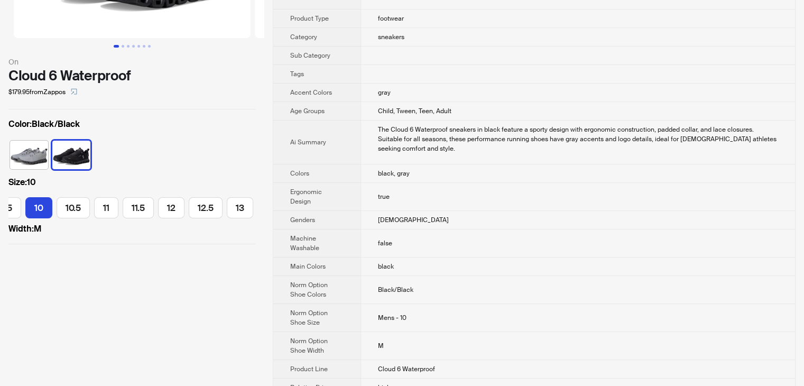
scroll to position [159, 0]
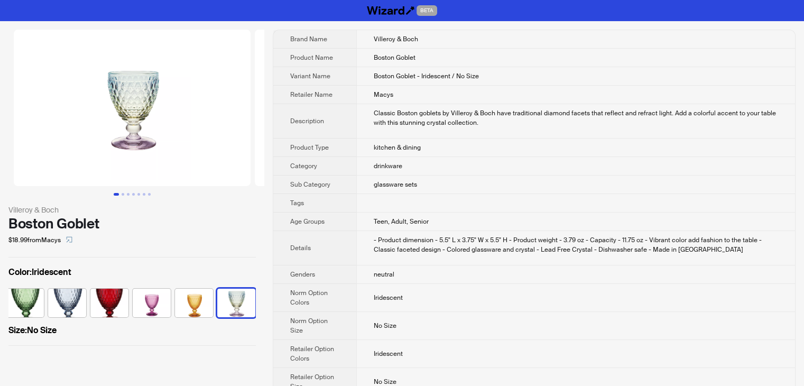
scroll to position [0, 49]
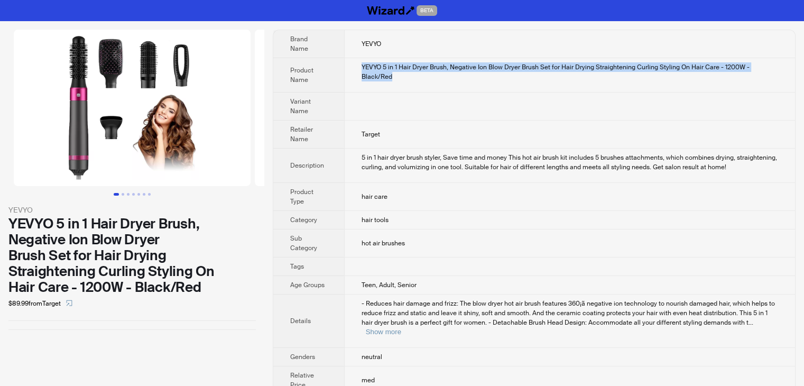
drag, startPoint x: 360, startPoint y: 67, endPoint x: 789, endPoint y: 66, distance: 429.3
click at [789, 66] on td "YEVYO 5 in 1 Hair Dryer Brush, Negative Ion Blow Dryer Brush Set for Hair Dryin…" at bounding box center [569, 75] width 451 height 34
copy div "YEVYO 5 in 1 Hair Dryer Brush, Negative Ion Blow Dryer Brush Set for Hair Dryin…"
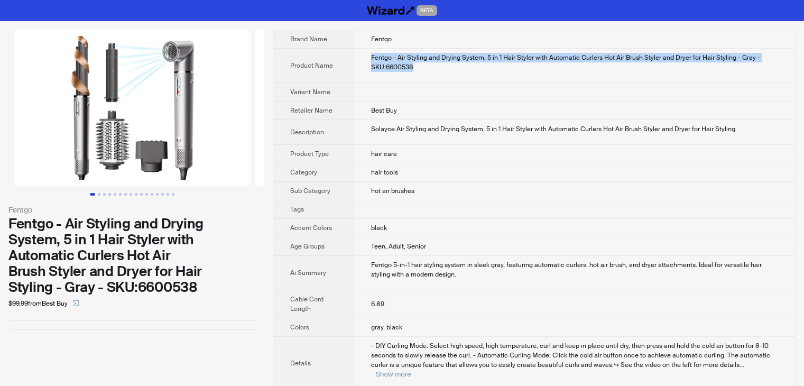
drag, startPoint x: 431, startPoint y: 63, endPoint x: 361, endPoint y: 53, distance: 71.6
click at [361, 53] on td "Fentgo - Air Styling and Drying System, 5 in 1 Hair Styler with Automatic Curle…" at bounding box center [574, 66] width 441 height 34
copy div "Fentgo - Air Styling and Drying System, 5 in 1 Hair Styler with Automatic Curle…"
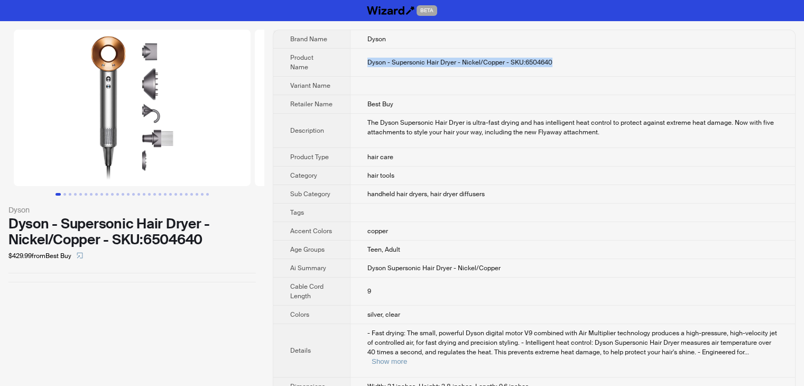
drag, startPoint x: 587, startPoint y: 58, endPoint x: 368, endPoint y: 56, distance: 218.9
click at [368, 56] on td "Dyson - Supersonic Hair Dryer - Nickel/Copper - SKU:6504640" at bounding box center [572, 63] width 445 height 28
copy span "Dyson - Supersonic Hair Dryer - Nickel/Copper - SKU:6504640"
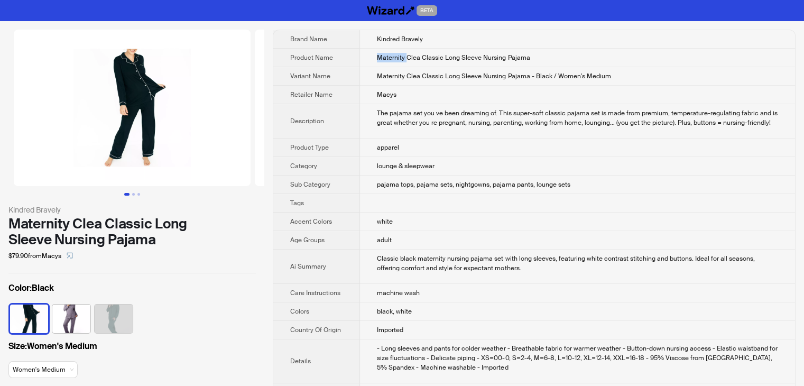
drag, startPoint x: 378, startPoint y: 57, endPoint x: 408, endPoint y: 58, distance: 29.6
click at [408, 58] on span "Maternity Clea Classic Long Sleeve Nursing Pajama" at bounding box center [453, 57] width 153 height 8
copy span "Maternity"
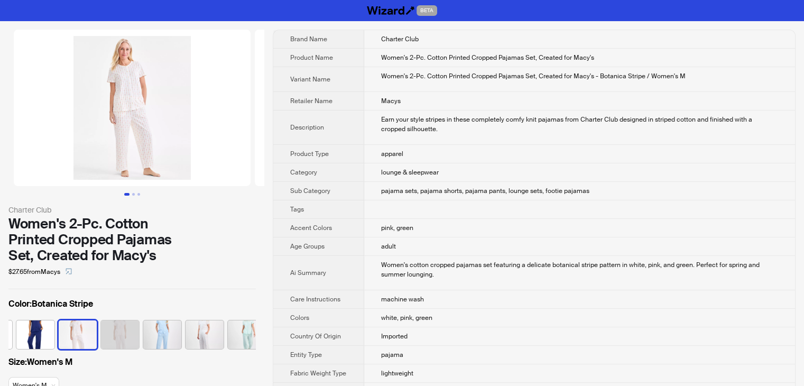
scroll to position [0, 133]
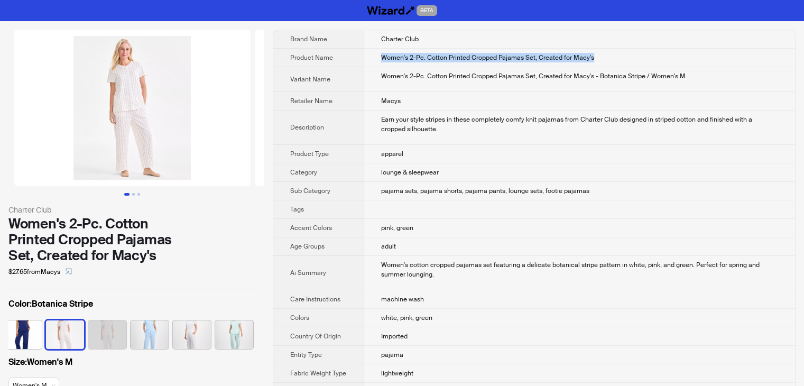
drag, startPoint x: 607, startPoint y: 55, endPoint x: 371, endPoint y: 66, distance: 236.6
click at [371, 66] on td "Women's 2-Pc. Cotton Printed Cropped Pajamas Set, Created for Macy's" at bounding box center [579, 58] width 431 height 19
click at [679, 70] on td "Women's 2-Pc. Cotton Printed Cropped Pajamas Set, Created for Macy's - Botanica…" at bounding box center [579, 79] width 431 height 25
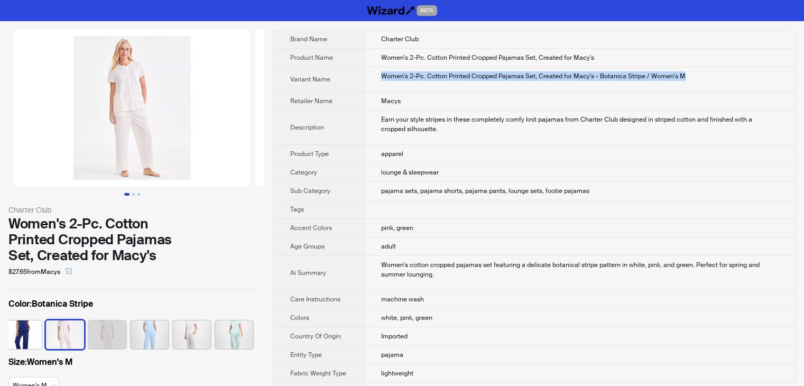
drag, startPoint x: 703, startPoint y: 77, endPoint x: 374, endPoint y: 85, distance: 328.4
click at [374, 85] on td "Women's 2-Pc. Cotton Printed Cropped Pajamas Set, Created for Macy's - Botanica…" at bounding box center [579, 79] width 431 height 25
copy div "Women's 2-Pc. Cotton Printed Cropped Pajamas Set, Created for Macy's - Botanica…"
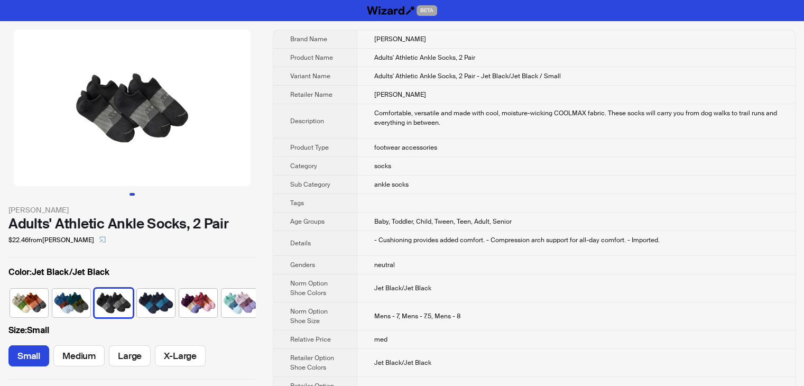
scroll to position [0, 49]
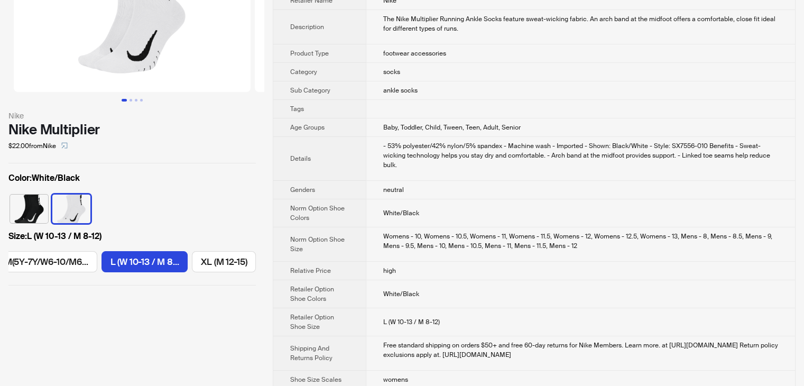
scroll to position [113, 0]
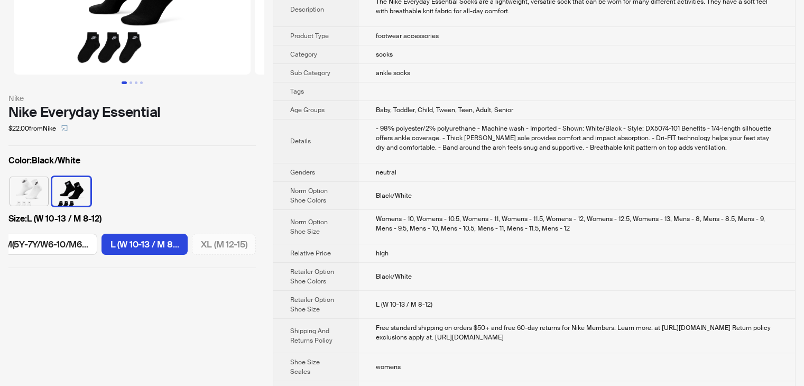
scroll to position [122, 0]
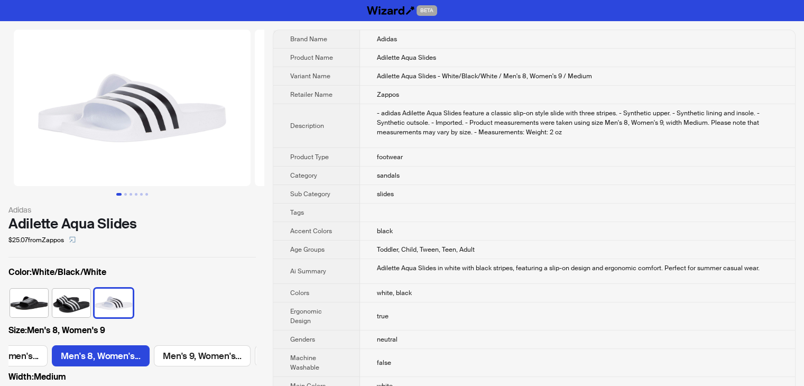
scroll to position [0, 387]
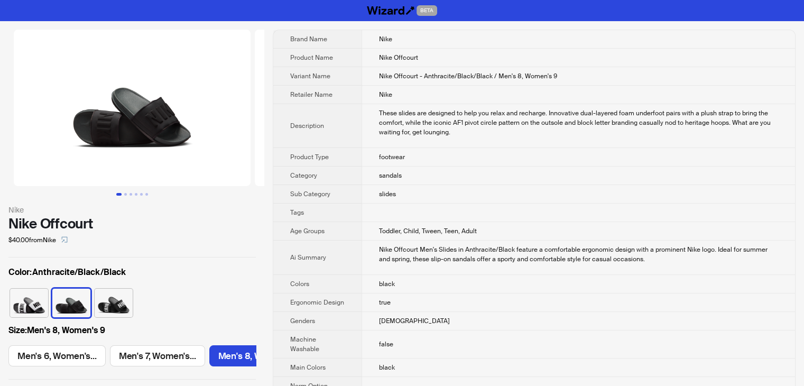
scroll to position [0, 185]
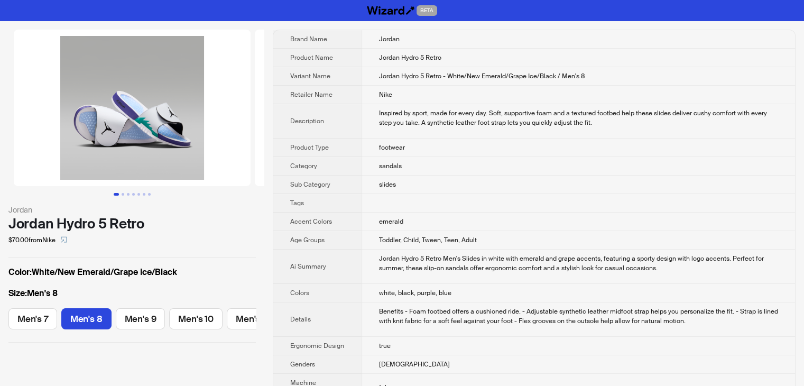
scroll to position [0, 35]
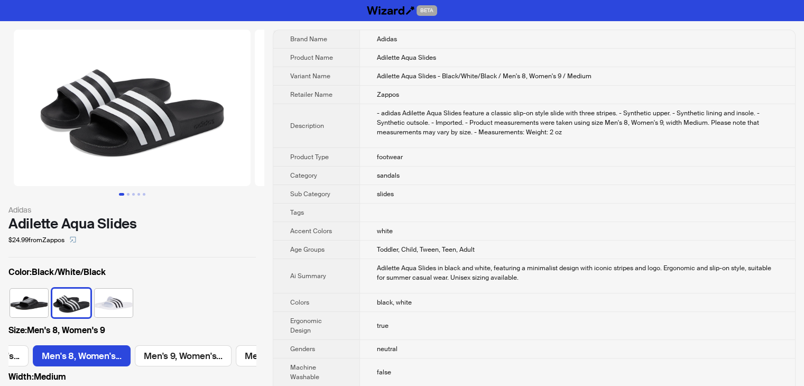
scroll to position [0, 387]
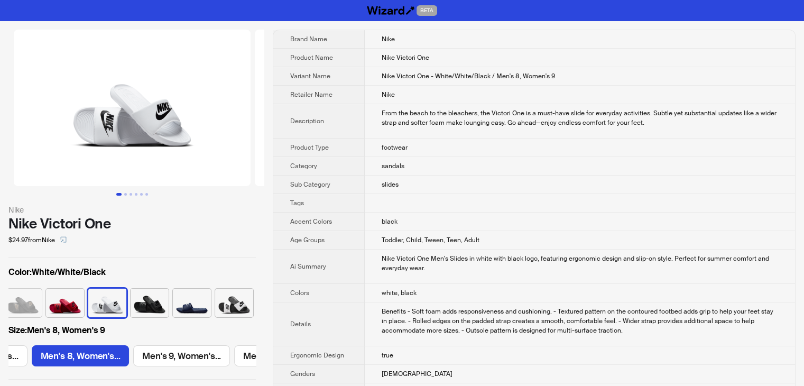
scroll to position [0, 185]
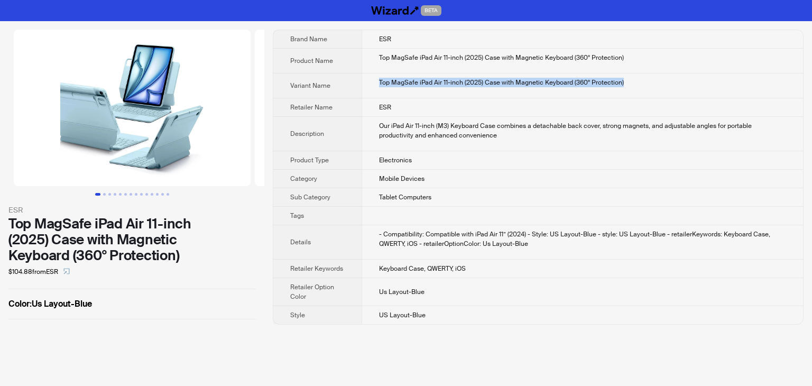
drag, startPoint x: 635, startPoint y: 85, endPoint x: 379, endPoint y: 91, distance: 256.0
click at [379, 91] on td "Top MagSafe iPad Air 11-inch (2025) Case with Magnetic Keyboard (360° Protectio…" at bounding box center [582, 85] width 441 height 25
copy div "Top MagSafe iPad Air 11-inch (2025) Case with Magnetic Keyboard (360° Protectio…"
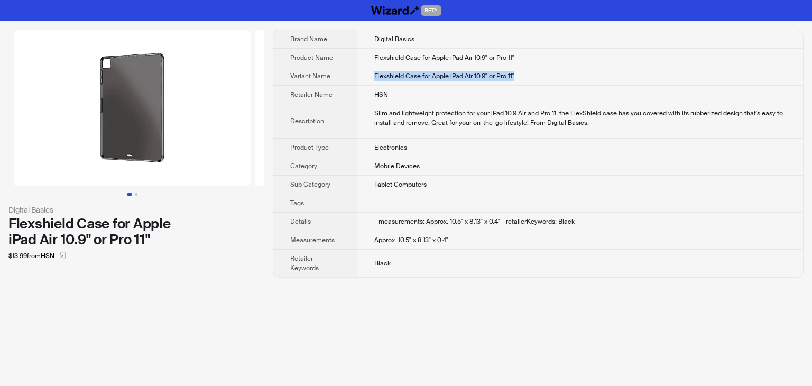
drag, startPoint x: 525, startPoint y: 75, endPoint x: 357, endPoint y: 80, distance: 167.7
click at [357, 80] on td "Flexshield Case for Apple iPad Air 10.9" or Pro 11"" at bounding box center [580, 76] width 446 height 19
copy span "Flexshield Case for Apple iPad Air 10.9" or Pro 11""
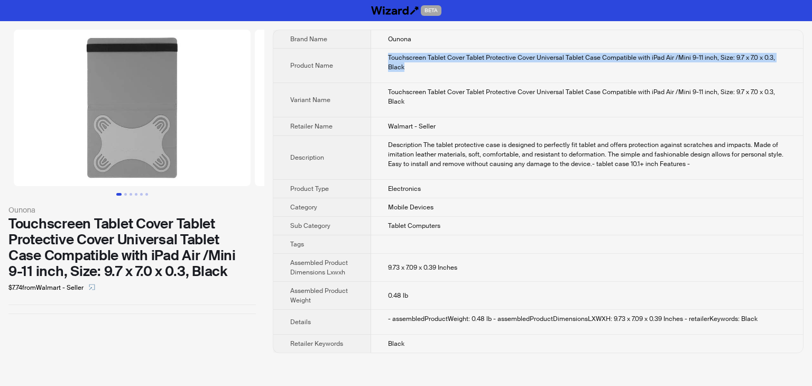
drag, startPoint x: 411, startPoint y: 72, endPoint x: 382, endPoint y: 56, distance: 33.4
click at [382, 56] on td "Touchscreen Tablet Cover Tablet Protective Cover Universal Tablet Case Compatib…" at bounding box center [587, 66] width 432 height 34
copy div "Touchscreen Tablet Cover Tablet Protective Cover Universal Tablet Case Compatib…"
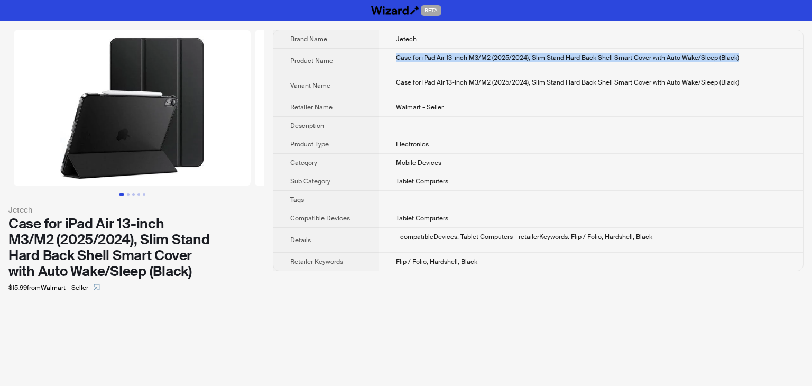
drag, startPoint x: 742, startPoint y: 57, endPoint x: 391, endPoint y: 56, distance: 351.6
click at [391, 56] on td "Case for iPad Air 13-inch M3/M2 (2025/2024), Slim Stand Hard Back Shell Smart C…" at bounding box center [591, 61] width 424 height 25
copy div "Case for iPad Air 13-inch M3/M2 (2025/2024), Slim Stand Hard Back Shell Smart C…"
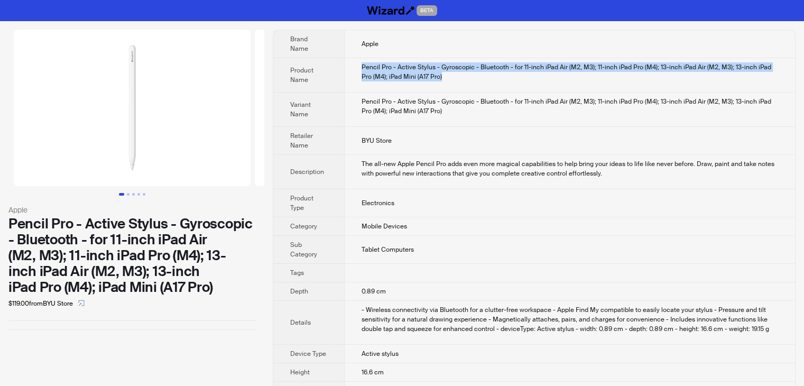
drag, startPoint x: 446, startPoint y: 71, endPoint x: 360, endPoint y: 56, distance: 88.0
click at [360, 58] on td "Pencil Pro - Active Stylus - Gyroscopic - Bluetooth - for 11-inch iPad Air (M2,…" at bounding box center [569, 75] width 451 height 34
copy div "Pencil Pro - Active Stylus - Gyroscopic - Bluetooth - for 11-inch iPad Air (M2,…"
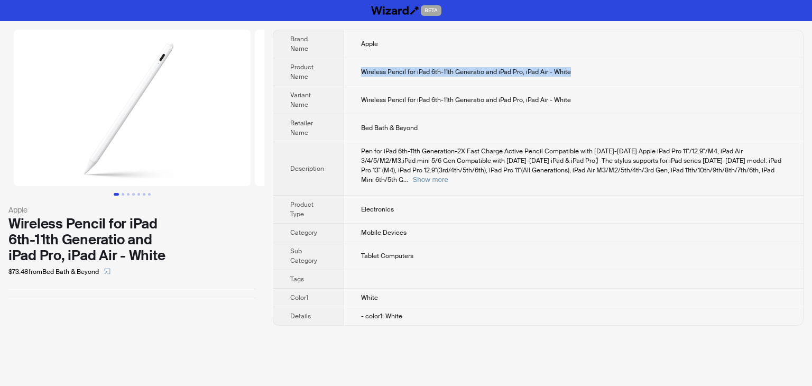
drag, startPoint x: 582, startPoint y: 72, endPoint x: 307, endPoint y: 79, distance: 274.5
click at [307, 79] on tr "Product Name Wireless Pencil for iPad 6th-11th Generatio and iPad Pro, iPad Air…" at bounding box center [538, 72] width 530 height 28
copy tr "Wireless Pencil for iPad 6th-11th Generatio and iPad Pro, iPad Air - White"
click at [601, 67] on td "Wireless Pencil for iPad 6th-11th Generatio and iPad Pro, iPad Air - White" at bounding box center [573, 72] width 459 height 28
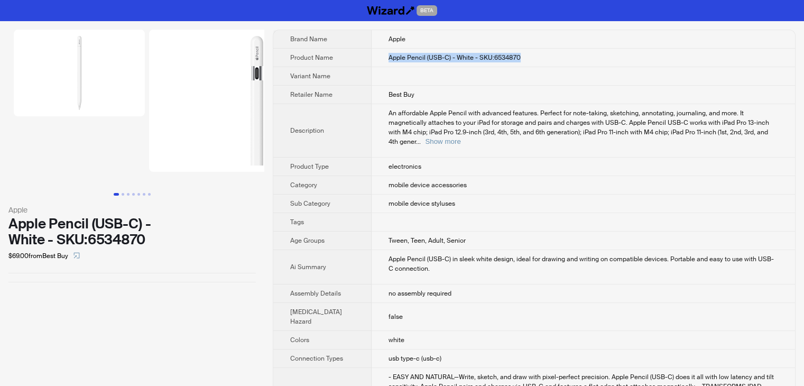
drag, startPoint x: 379, startPoint y: 58, endPoint x: 535, endPoint y: 58, distance: 156.0
click at [536, 60] on td "Apple Pencil (USB-C) - White - SKU:6534870" at bounding box center [583, 58] width 423 height 19
copy span "Apple Pencil (USB-C) - White - SKU:6534870"
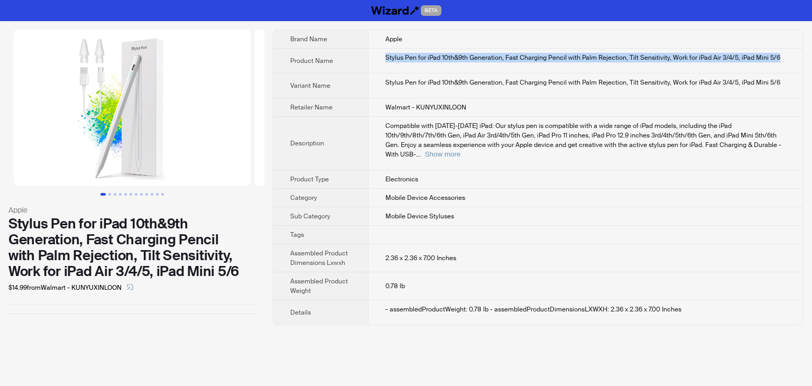
drag, startPoint x: 386, startPoint y: 57, endPoint x: 791, endPoint y: 60, distance: 405.0
click at [791, 60] on td "Stylus Pen for iPad 10th&9th Generation, Fast Charging Pencil with Palm Rejecti…" at bounding box center [585, 61] width 435 height 25
copy div "Stylus Pen for iPad 10th&9th Generation, Fast Charging Pencil with Palm Rejecti…"
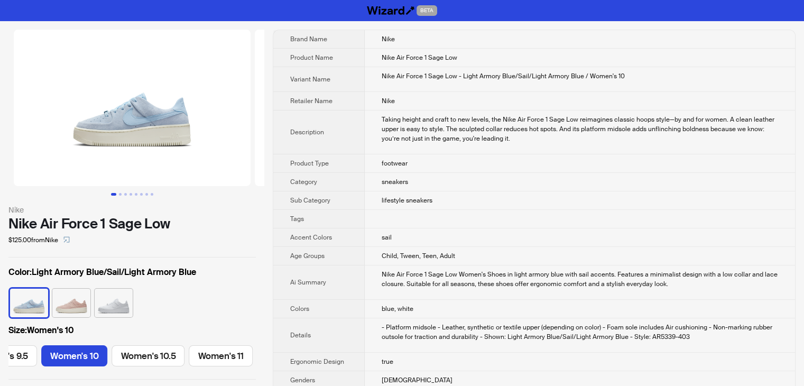
scroll to position [0, 677]
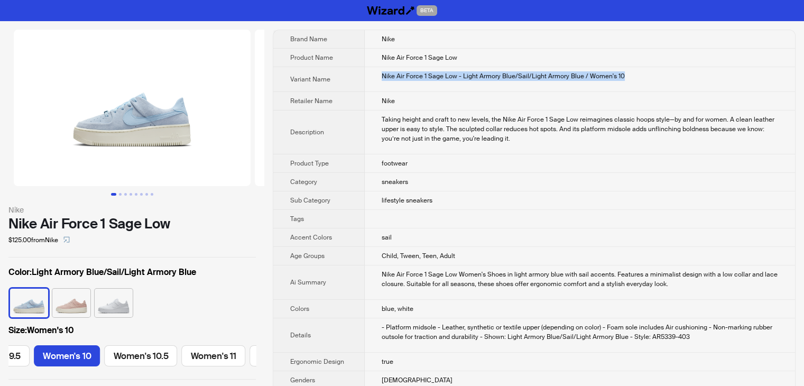
drag, startPoint x: 639, startPoint y: 75, endPoint x: 377, endPoint y: 71, distance: 261.2
click at [379, 71] on td "Nike Air Force 1 Sage Low - Light Armory Blue/Sail/Light Armory Blue / Women's …" at bounding box center [580, 79] width 430 height 25
copy div "Nike Air Force 1 Sage Low - Light Armory Blue/Sail/Light Armory Blue / Women's …"
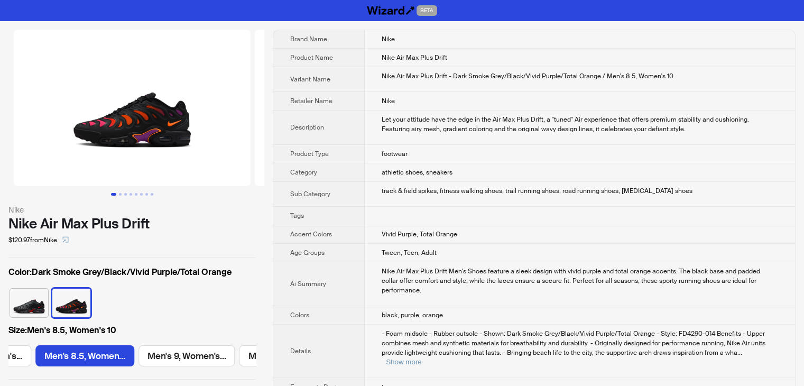
scroll to position [0, 999]
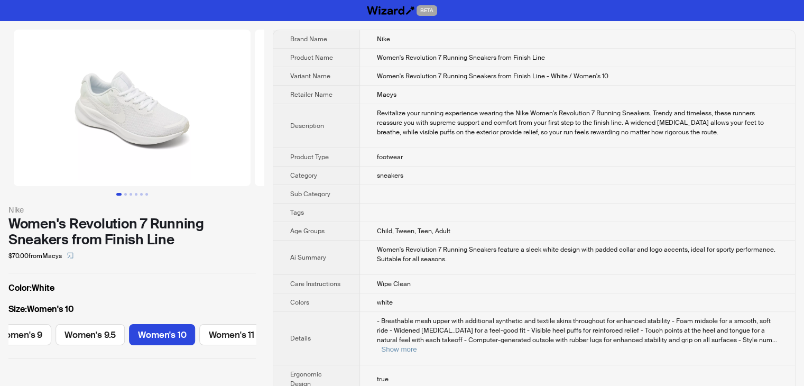
scroll to position [0, 582]
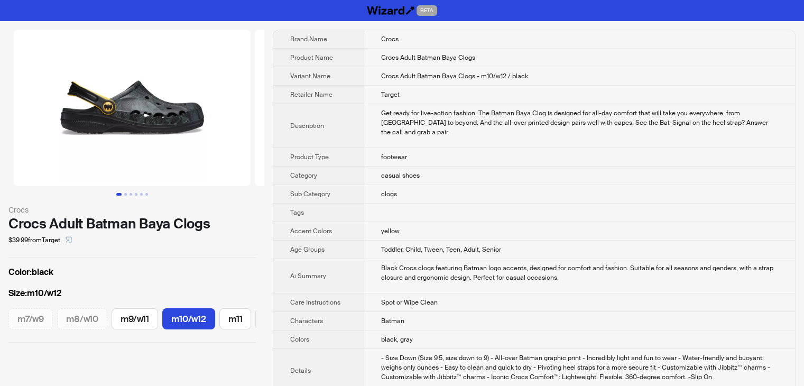
scroll to position [0, 73]
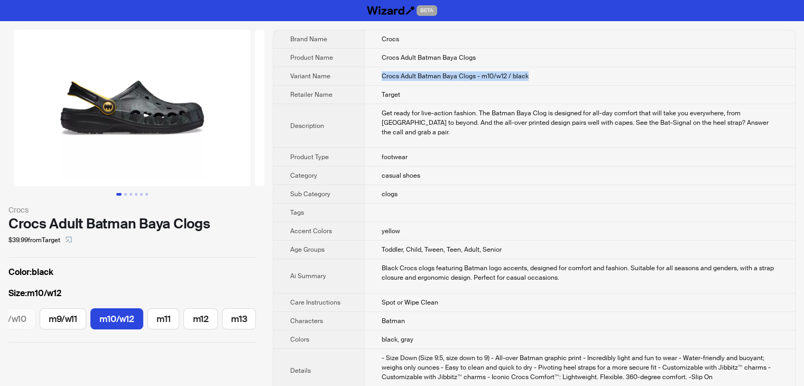
drag, startPoint x: 542, startPoint y: 77, endPoint x: 377, endPoint y: 76, distance: 165.0
click at [377, 76] on td "Crocs Adult Batman Baya Clogs - m10/w12 / black" at bounding box center [579, 76] width 431 height 19
copy span "Crocs Adult Batman Baya Clogs - m10/w12 / black"
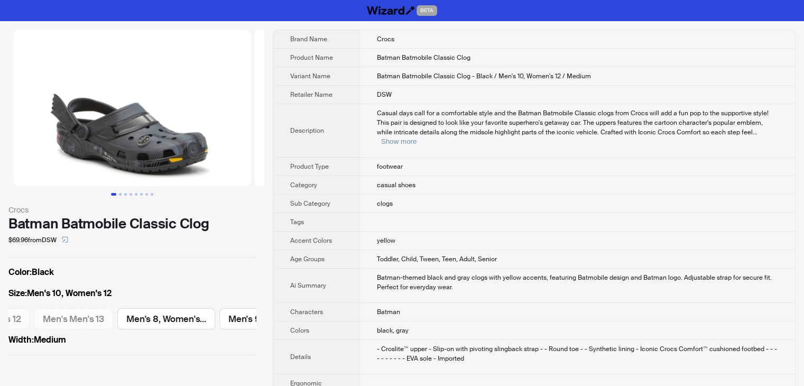
scroll to position [0, 831]
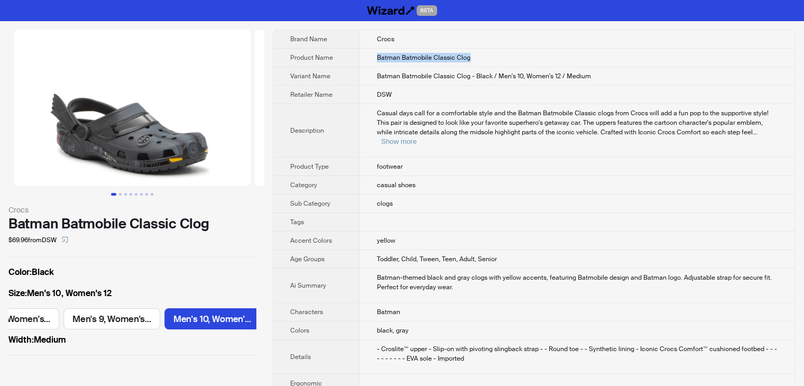
drag, startPoint x: 376, startPoint y: 57, endPoint x: 485, endPoint y: 56, distance: 108.4
click at [485, 56] on td "Batman Batmobile Classic Clog" at bounding box center [578, 58] width 436 height 19
click at [595, 72] on td "Batman Batmobile Classic Clog - Black / Men's 10, Women's 12 / Medium" at bounding box center [578, 76] width 436 height 19
click at [611, 75] on td "Batman Batmobile Classic Clog - Black / Men's 10, Women's 12 / Medium" at bounding box center [578, 76] width 436 height 19
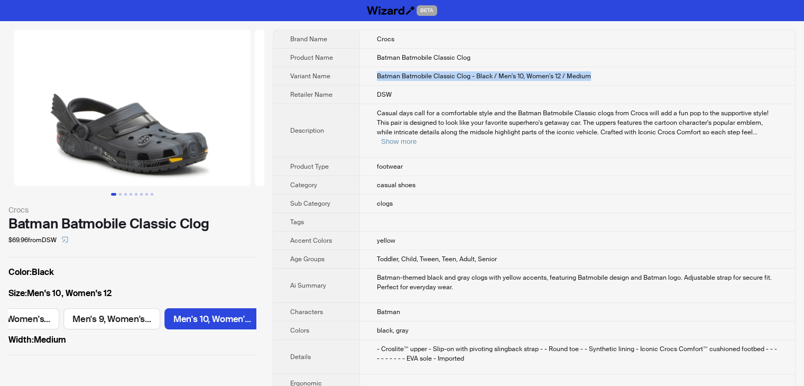
drag, startPoint x: 598, startPoint y: 76, endPoint x: 339, endPoint y: 77, distance: 259.6
click at [339, 77] on tr "Variant Name Batman Batmobile Classic Clog - Black / Men's 10, Women's 12 / Med…" at bounding box center [534, 76] width 522 height 19
copy tr "Batman Batmobile Classic Clog - Black / Men's 10, Women's 12 / Medium"
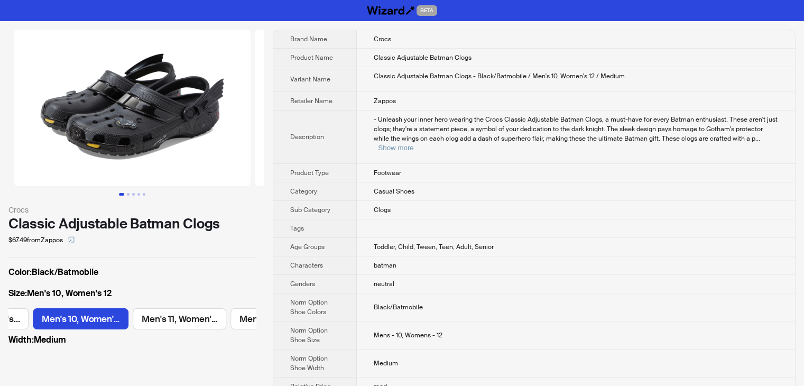
scroll to position [0, 791]
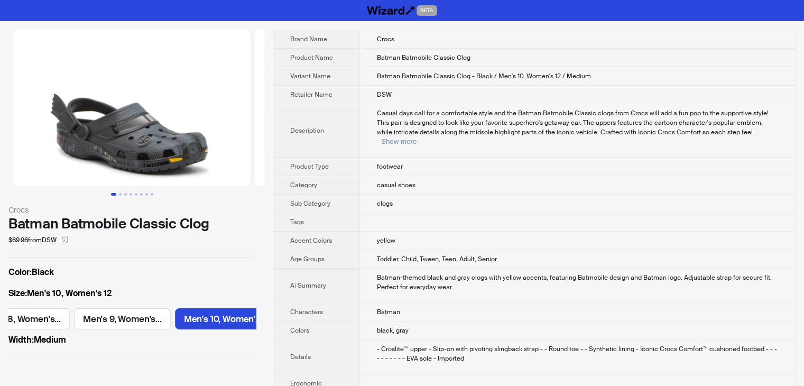
scroll to position [0, 831]
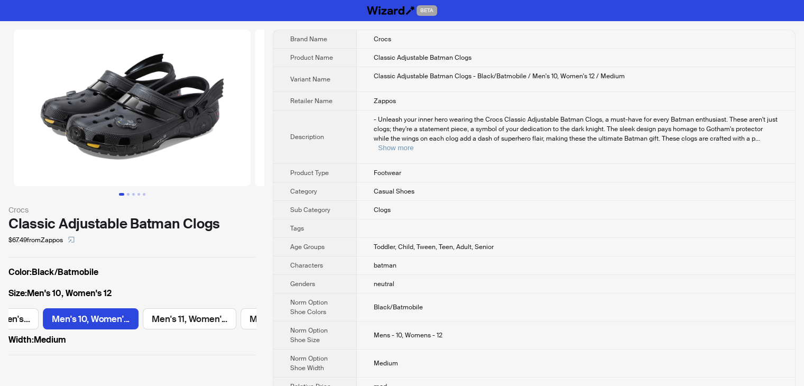
scroll to position [0, 791]
click at [421, 109] on td "Zappos" at bounding box center [576, 101] width 438 height 19
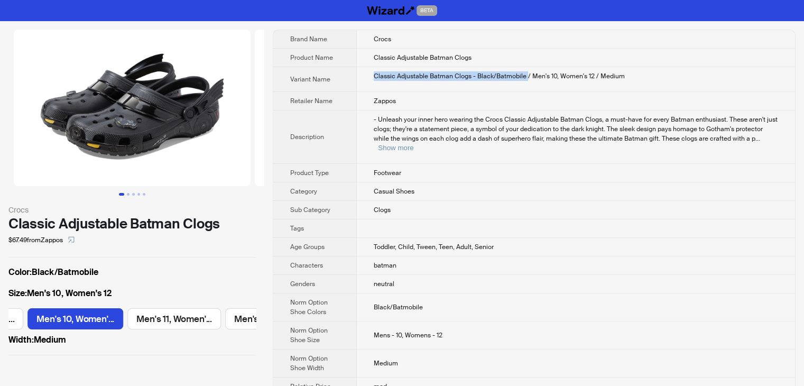
drag, startPoint x: 372, startPoint y: 74, endPoint x: 527, endPoint y: 79, distance: 154.5
click at [527, 79] on td "Classic Adjustable Batman Clogs - Black/Batmobile / Men's 10, Women's 12 / Medi…" at bounding box center [576, 79] width 438 height 25
copy div "Classic Adjustable Batman Clogs - Black/Batmobile"
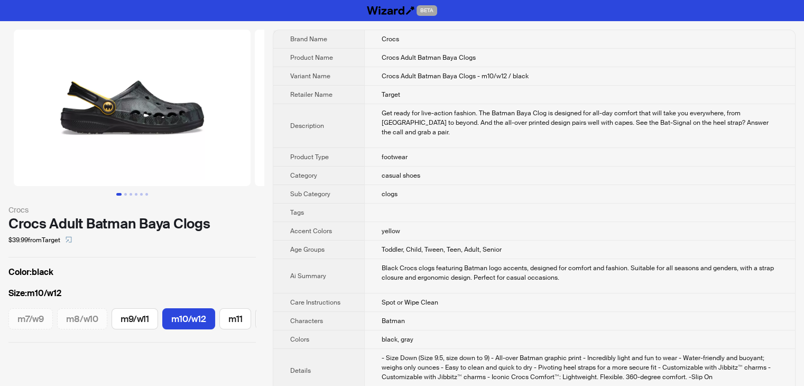
scroll to position [0, 73]
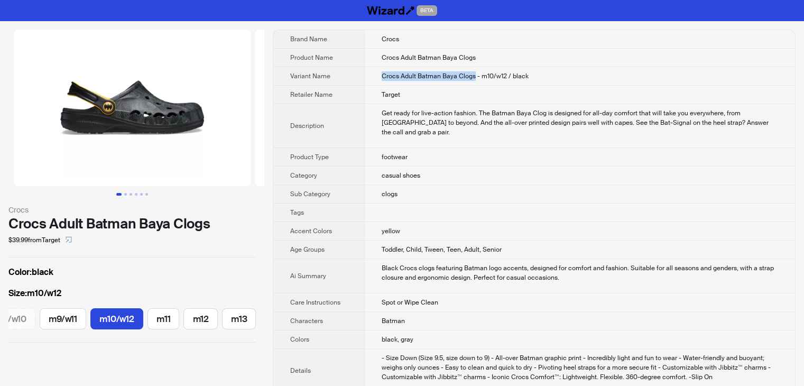
drag, startPoint x: 379, startPoint y: 74, endPoint x: 474, endPoint y: 77, distance: 95.2
click at [474, 77] on td "Crocs Adult Batman Baya Clogs - m10/w12 / black" at bounding box center [579, 76] width 431 height 19
copy span "Crocs Adult Batman Baya Clogs"
click at [651, 81] on td "Crocs Adult Batman Baya Clogs - m10/w12 / black" at bounding box center [579, 76] width 431 height 19
click at [578, 73] on td "Crocs Adult Batman Baya Clogs - m10/w12 / black" at bounding box center [579, 76] width 431 height 19
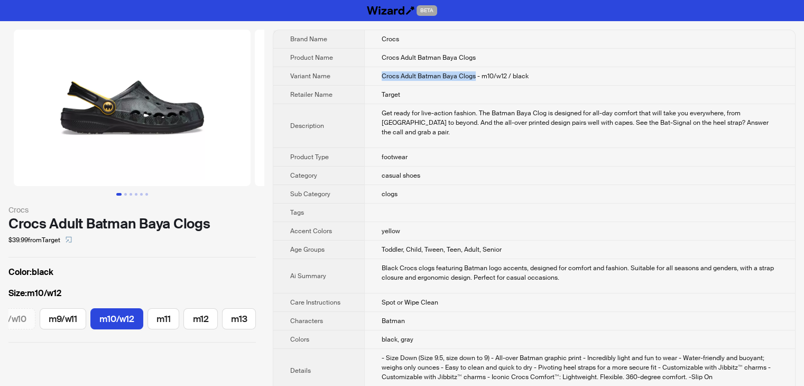
drag, startPoint x: 378, startPoint y: 73, endPoint x: 474, endPoint y: 76, distance: 95.7
click at [474, 76] on td "Crocs Adult Batman Baya Clogs - m10/w12 / black" at bounding box center [579, 76] width 431 height 19
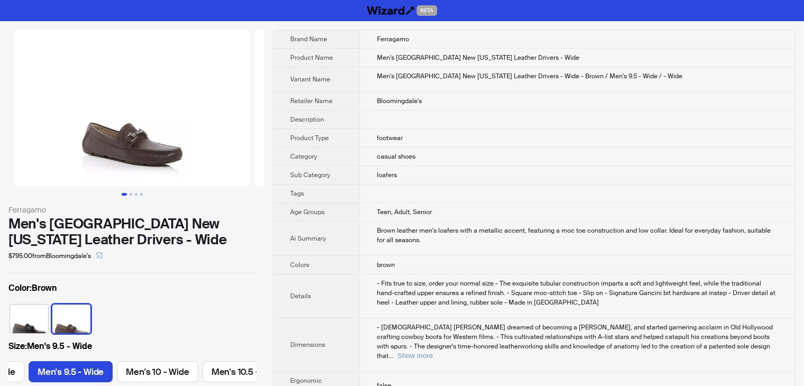
scroll to position [0, 319]
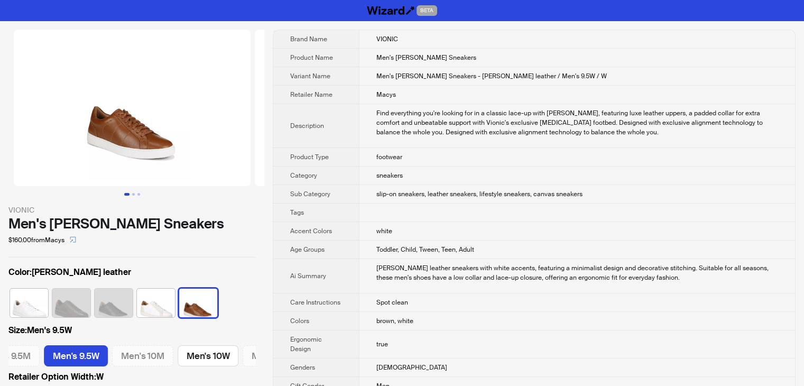
scroll to position [0, 750]
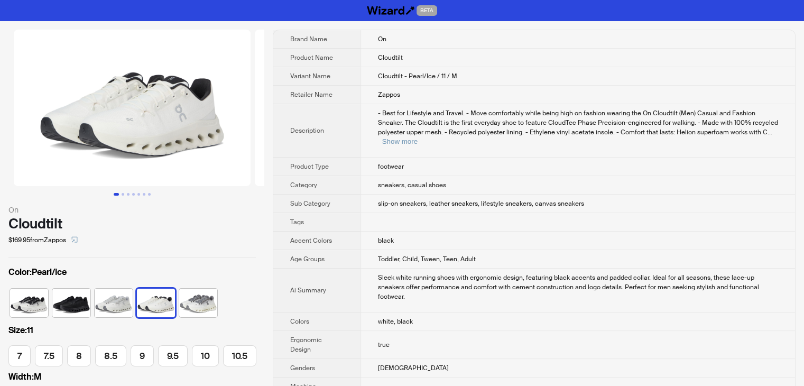
scroll to position [0, 192]
drag, startPoint x: 465, startPoint y: 72, endPoint x: 354, endPoint y: 69, distance: 110.5
click at [354, 69] on tr "Variant Name Cloudtilt - Pearl/Ice / 11 / M" at bounding box center [534, 76] width 522 height 19
copy tr "Cloudtilt - Pearl/Ice / 11 / M"
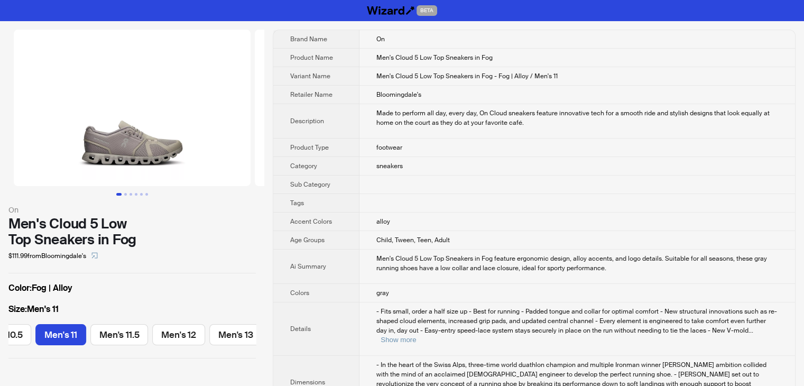
scroll to position [0, 383]
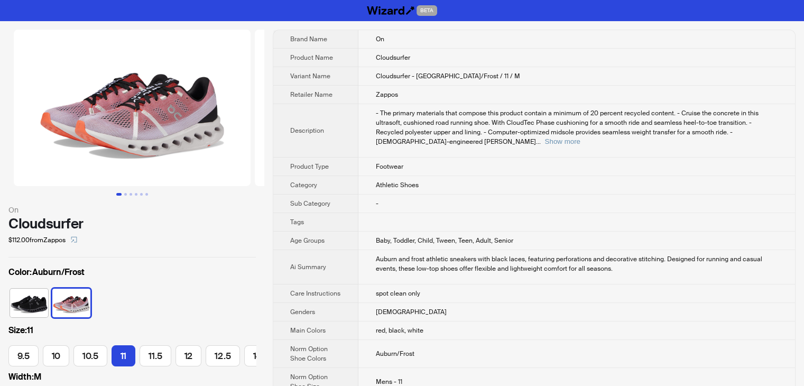
scroll to position [0, 13]
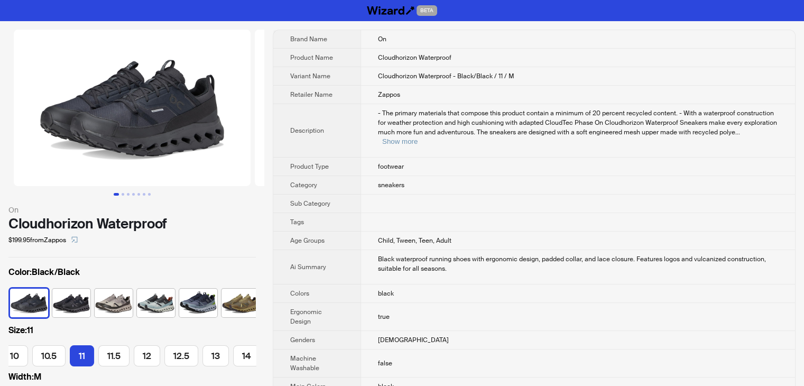
scroll to position [0, 192]
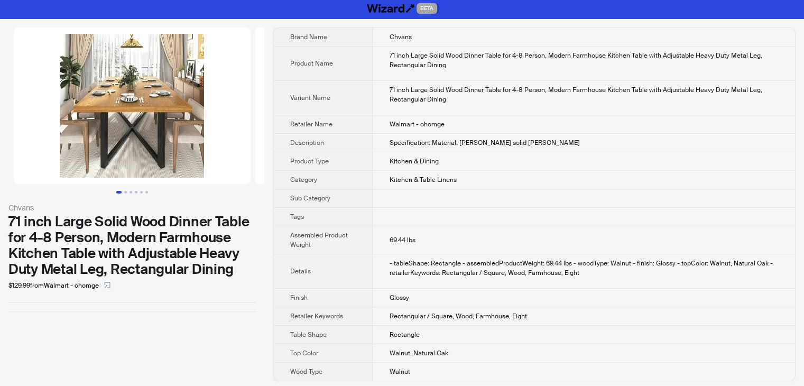
scroll to position [4, 0]
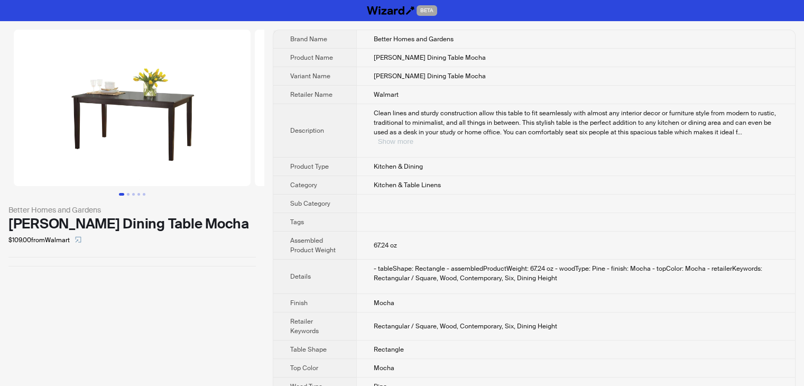
click at [413, 137] on button "Show more" at bounding box center [395, 141] width 35 height 8
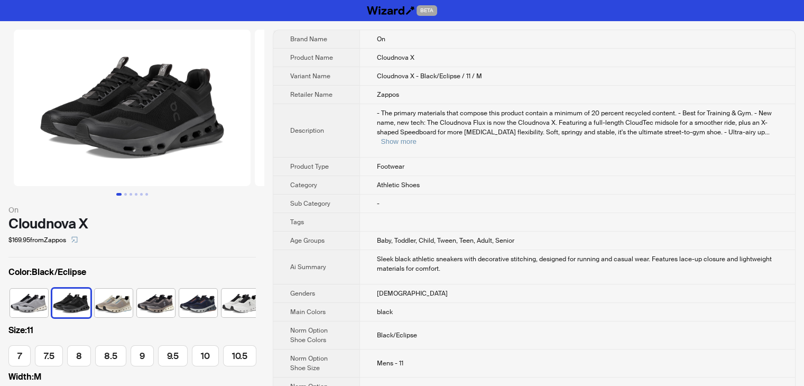
scroll to position [0, 192]
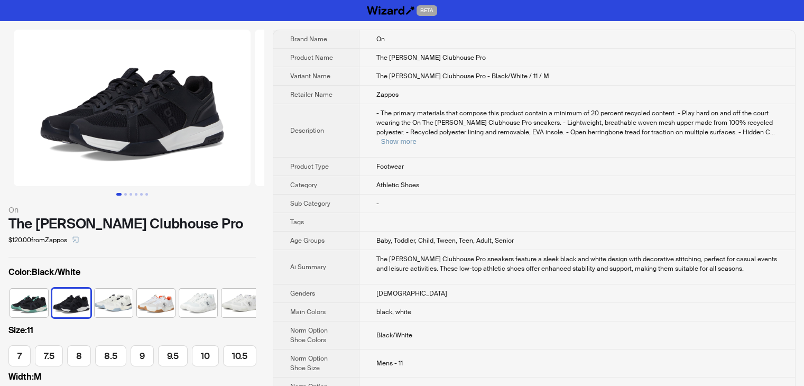
scroll to position [0, 6]
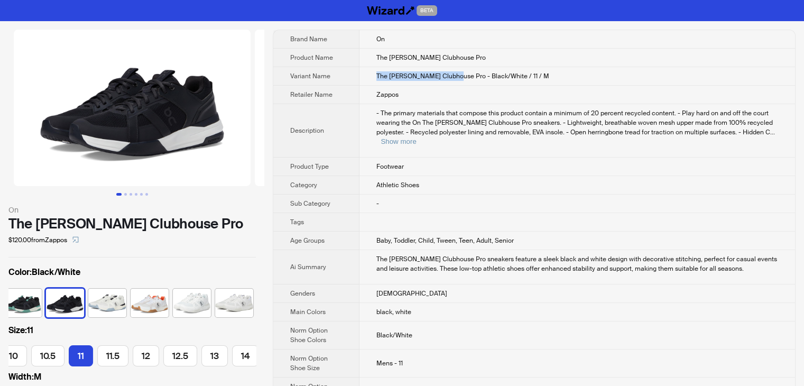
drag, startPoint x: 458, startPoint y: 76, endPoint x: 369, endPoint y: 77, distance: 89.9
click at [369, 77] on td "The [PERSON_NAME] Clubhouse Pro - Black/White / 11 / M" at bounding box center [578, 76] width 436 height 19
copy span "The [PERSON_NAME] Clubhouse Pro"
